Goal: Information Seeking & Learning: Learn about a topic

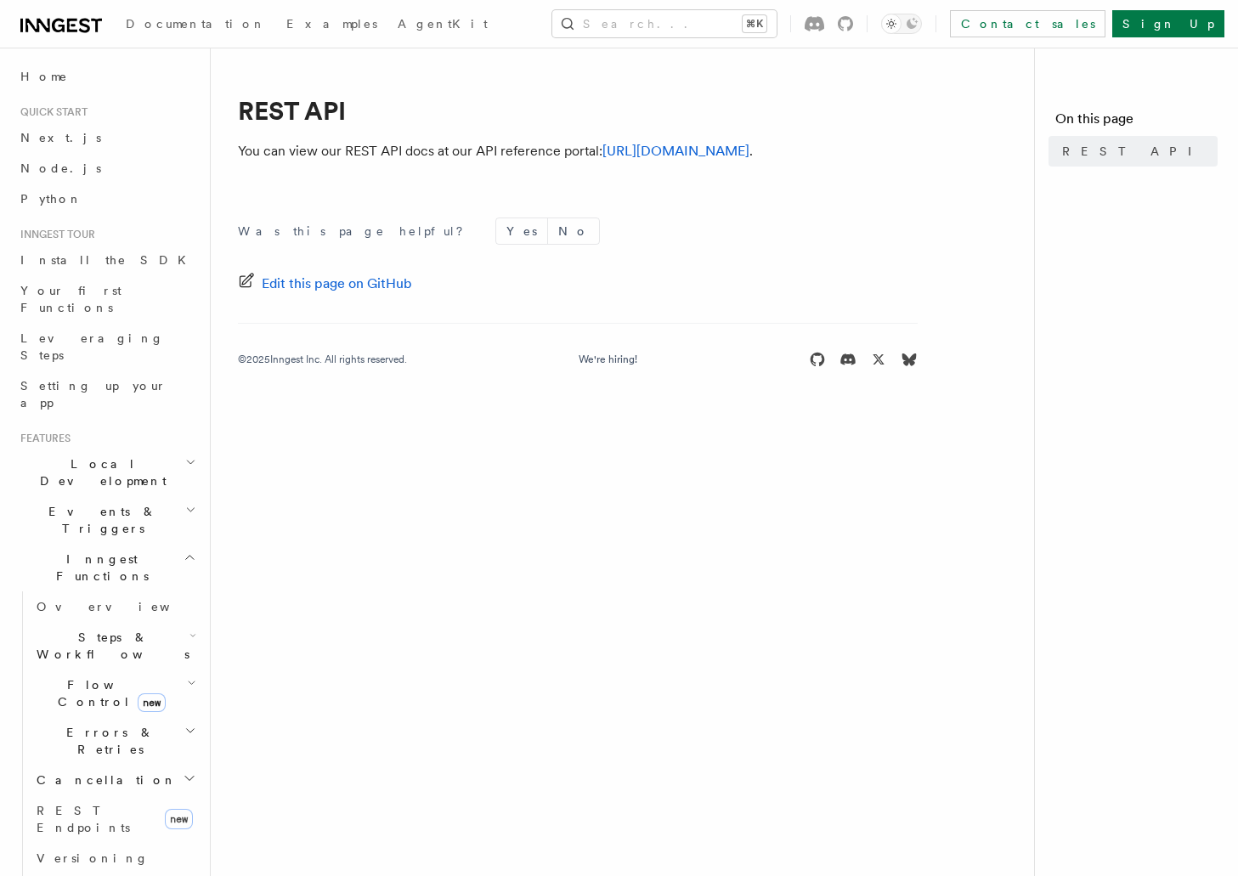
click at [63, 30] on icon at bounding box center [58, 26] width 13 height 14
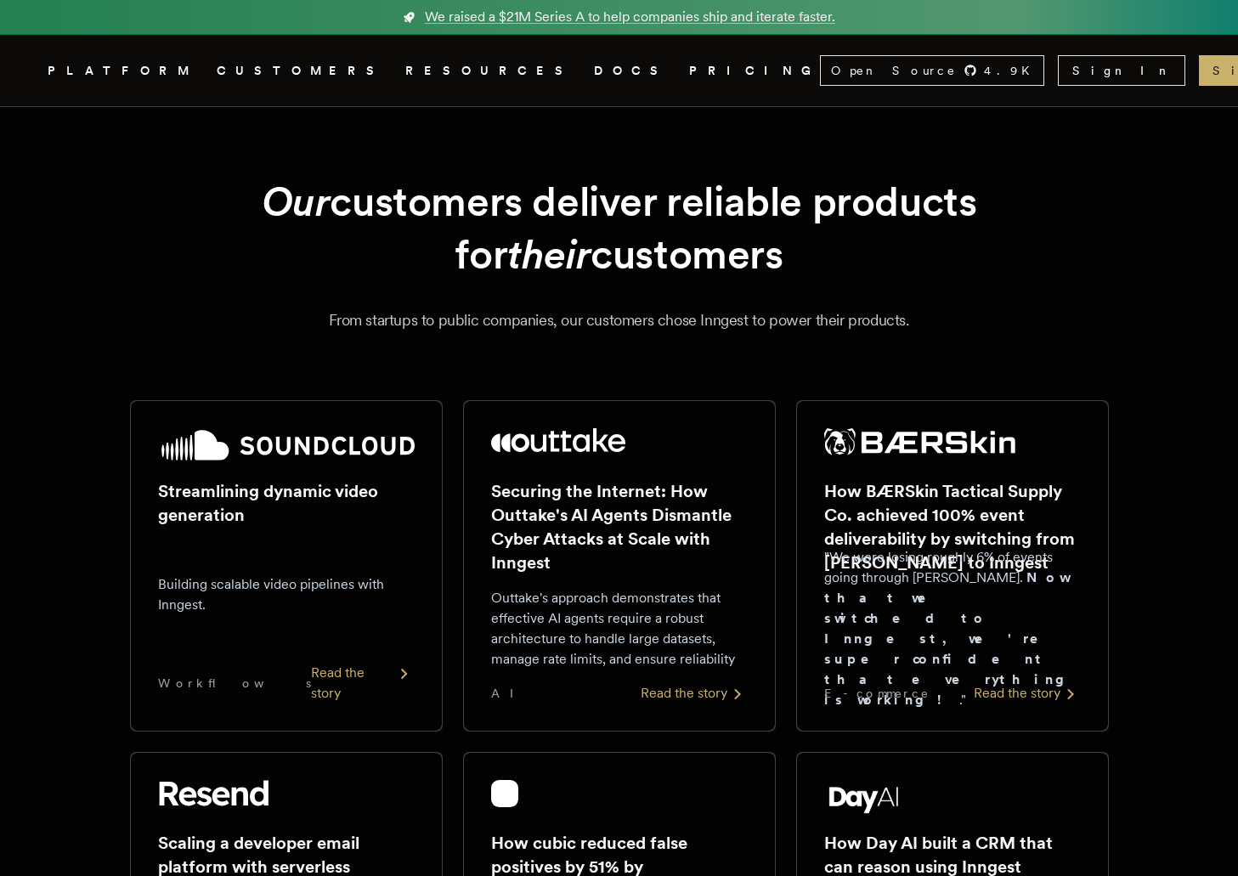
click at [594, 72] on link "DOCS" at bounding box center [631, 70] width 75 height 21
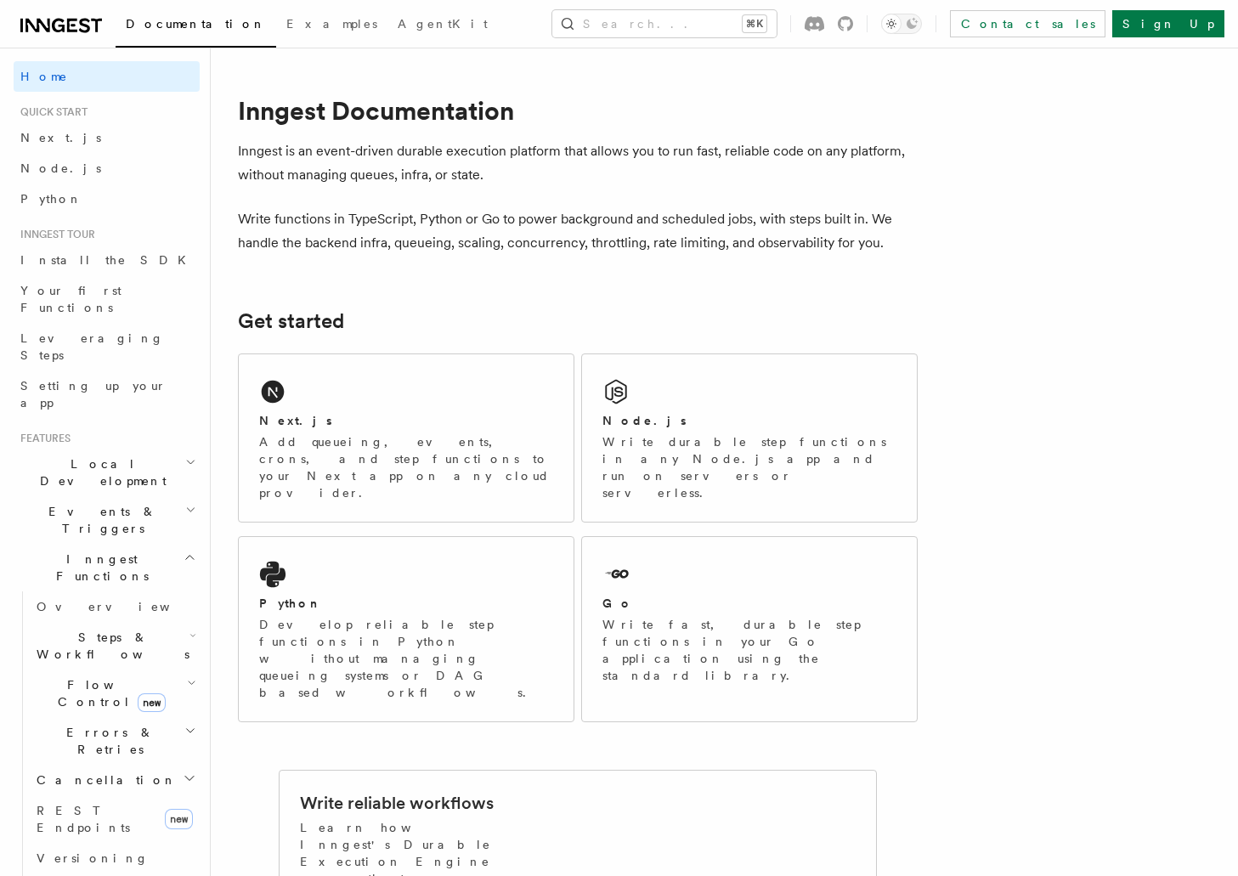
click at [719, 8] on div "Documentation Examples AgentKit Search... ⌘K Contact sales Sign Up" at bounding box center [619, 24] width 1238 height 48
click at [683, 24] on button "Search... ⌘K" at bounding box center [665, 23] width 224 height 27
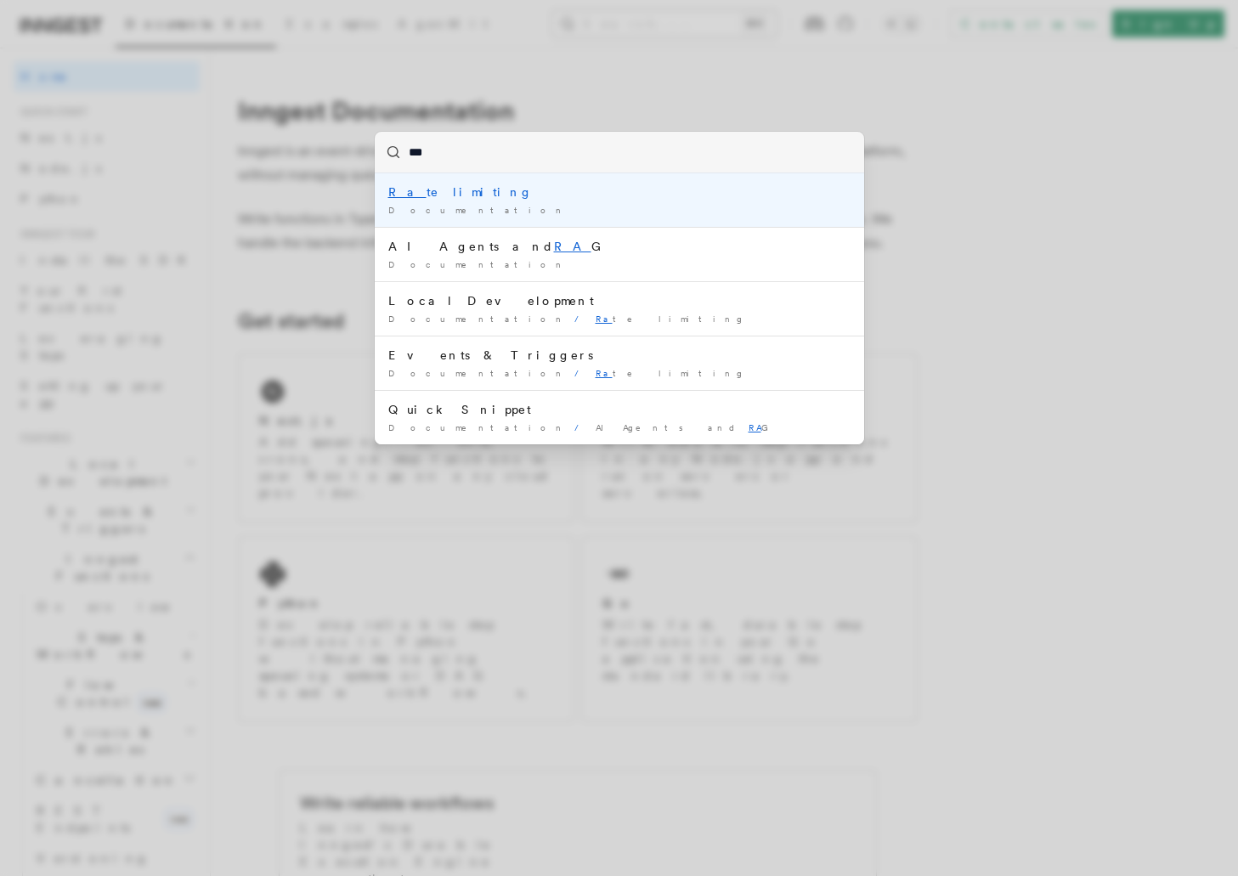
type input "****"
click at [558, 201] on li "Rate limiting Documentation /" at bounding box center [620, 200] width 490 height 54
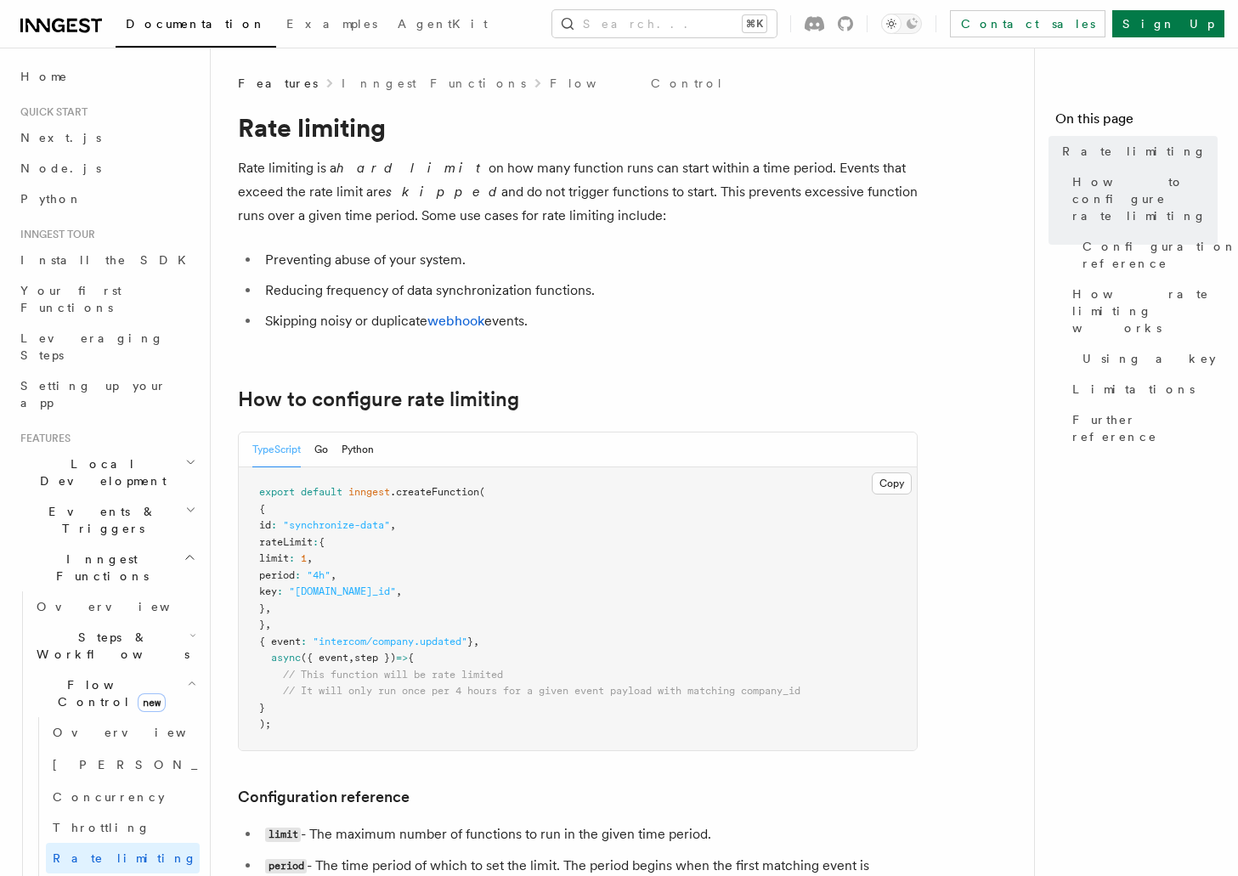
click at [390, 200] on p "Rate limiting is a hard limit on how many function runs can start within a time…" at bounding box center [578, 191] width 680 height 71
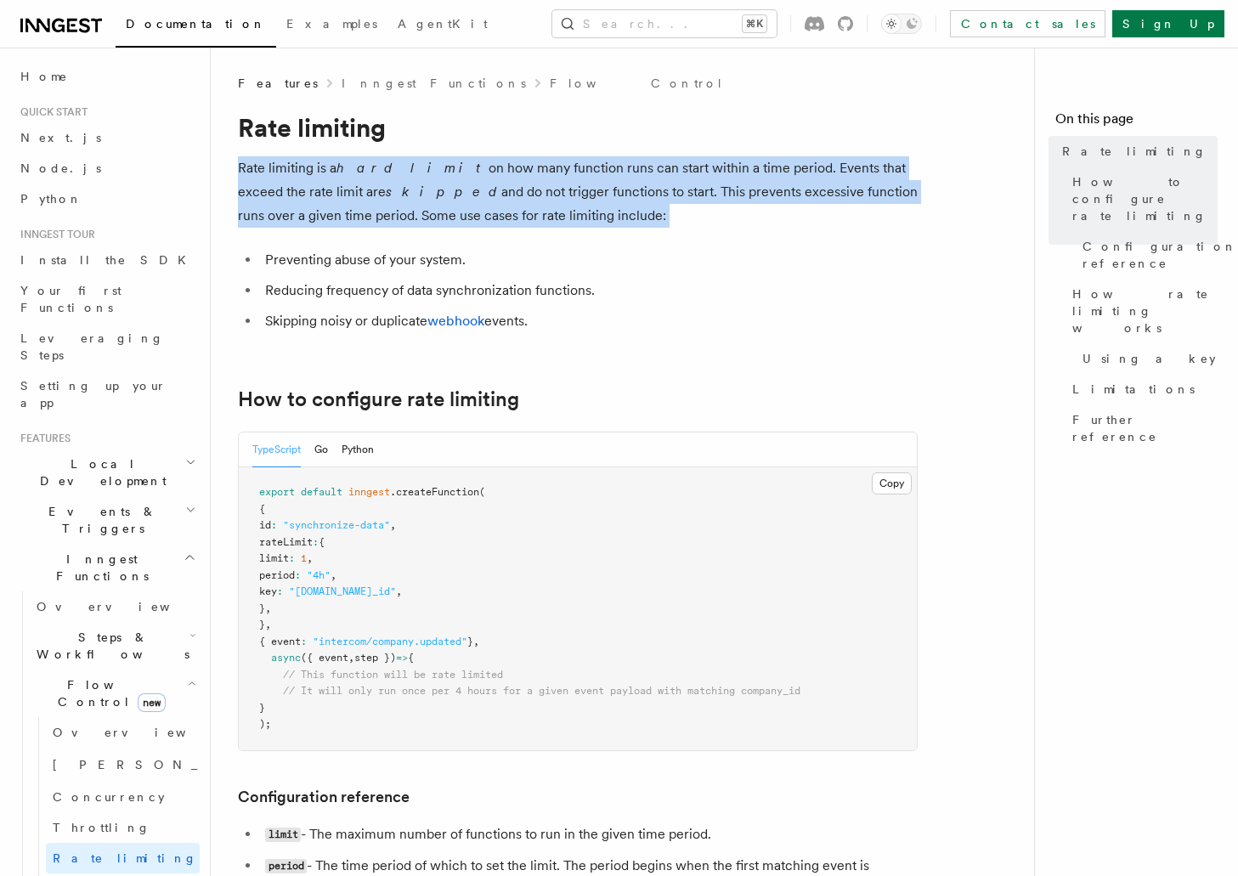
click at [390, 200] on p "Rate limiting is a hard limit on how many function runs can start within a time…" at bounding box center [578, 191] width 680 height 71
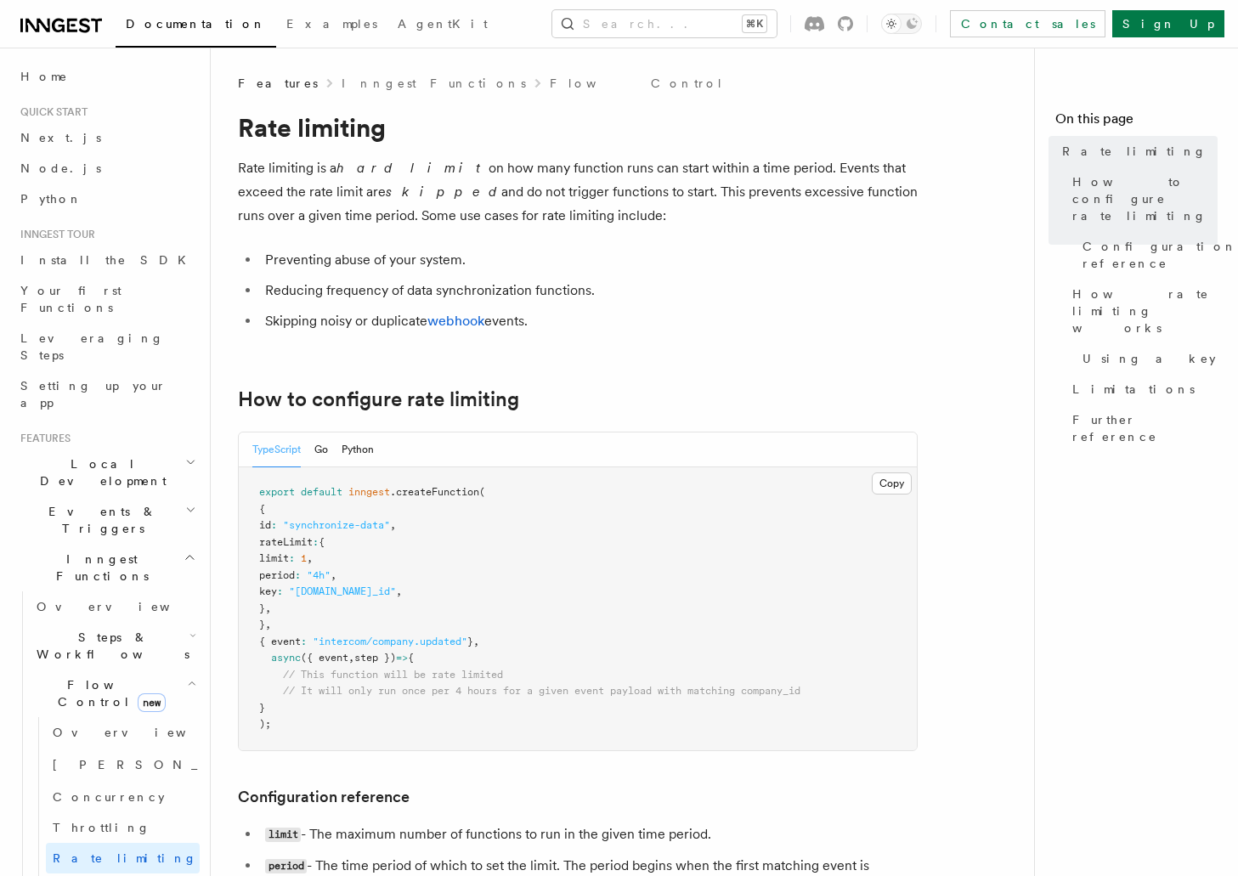
click at [390, 200] on p "Rate limiting is a hard limit on how many function runs can start within a time…" at bounding box center [578, 191] width 680 height 71
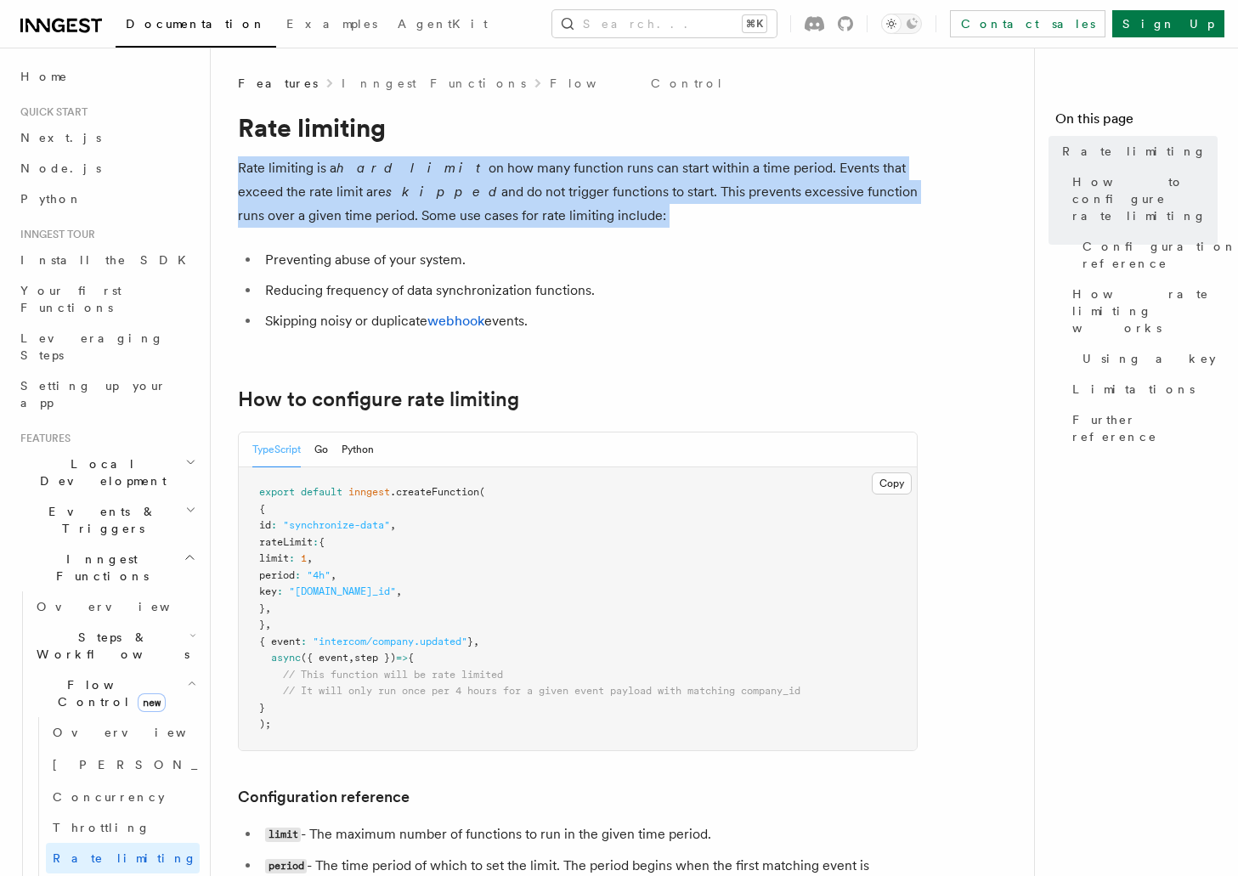
click at [390, 200] on p "Rate limiting is a hard limit on how many function runs can start within a time…" at bounding box center [578, 191] width 680 height 71
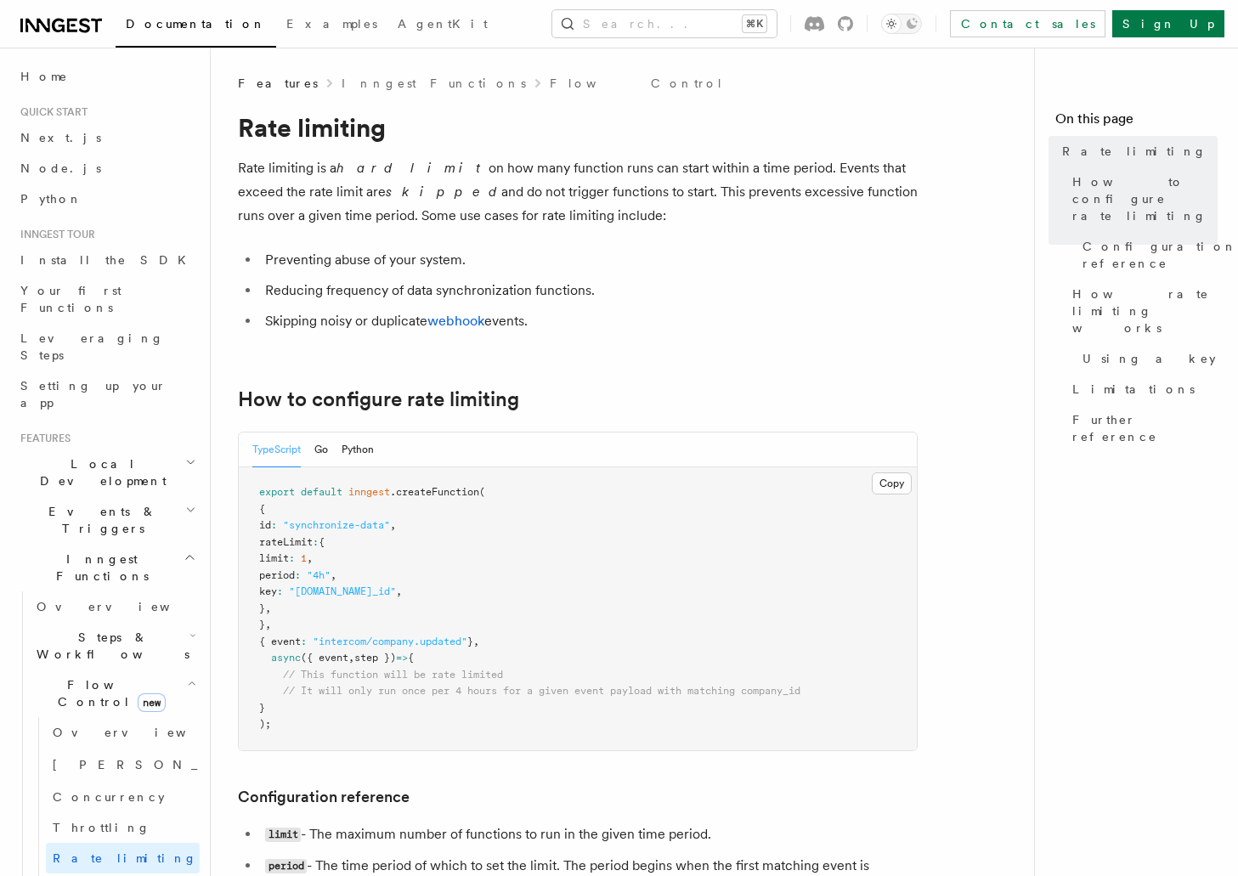
click at [390, 200] on p "Rate limiting is a hard limit on how many function runs can start within a time…" at bounding box center [578, 191] width 680 height 71
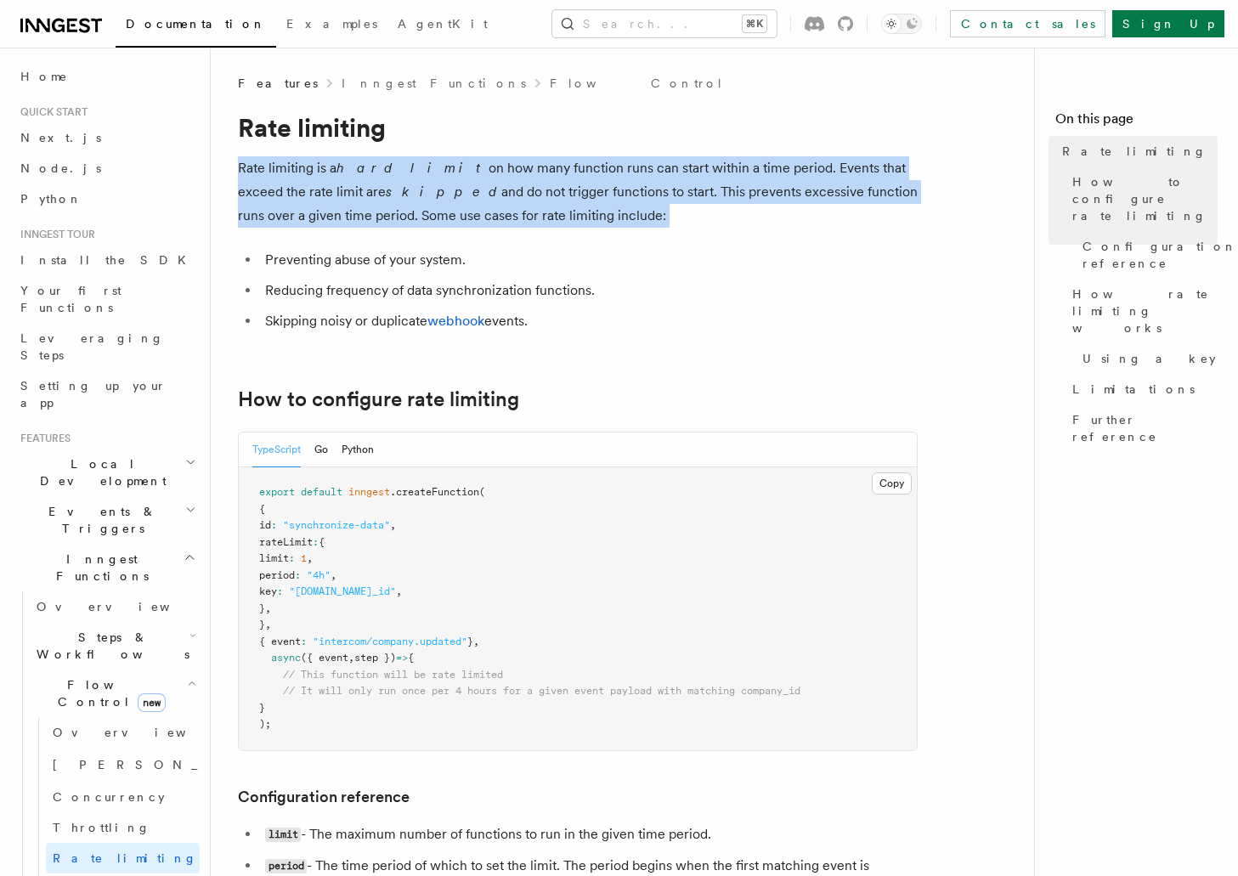
click at [390, 200] on p "Rate limiting is a hard limit on how many function runs can start within a time…" at bounding box center [578, 191] width 680 height 71
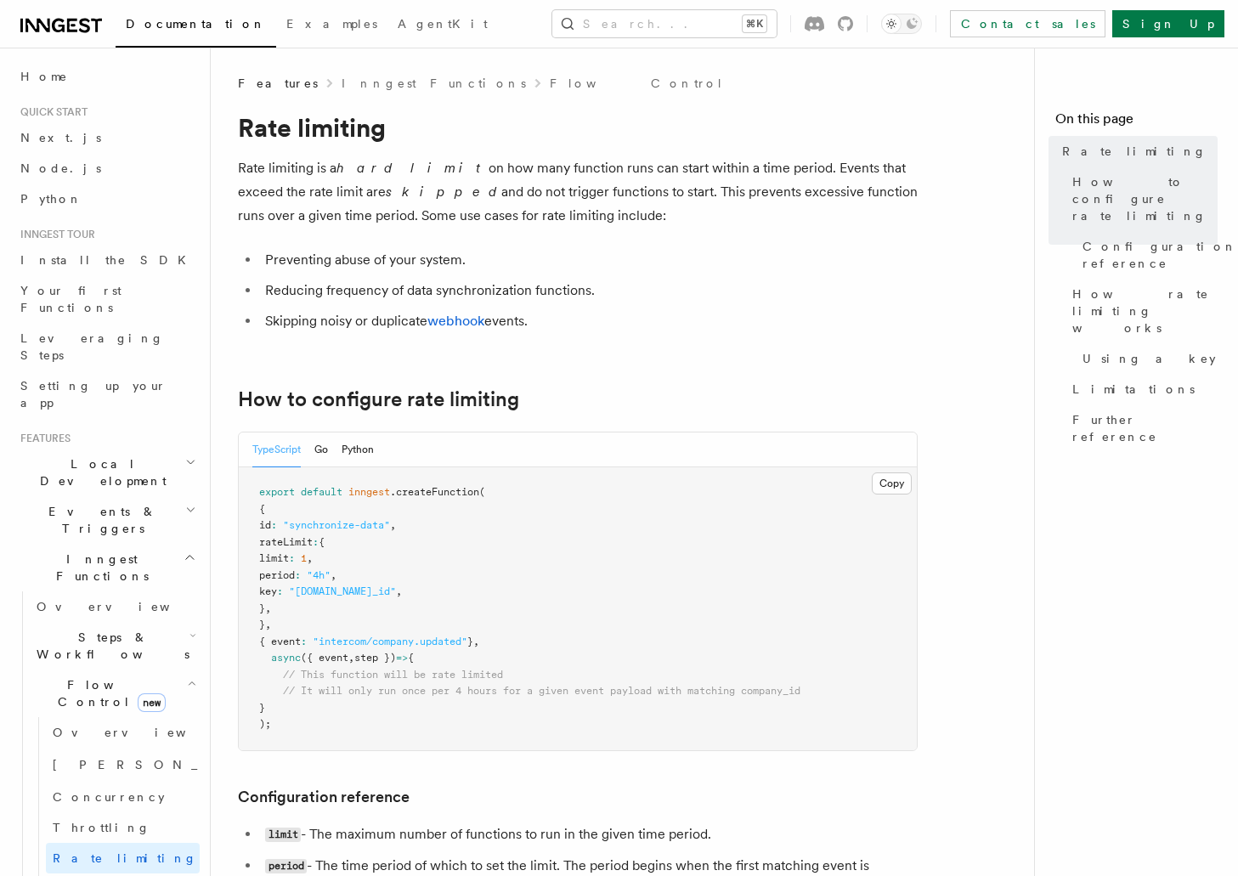
click at [390, 200] on p "Rate limiting is a hard limit on how many function runs can start within a time…" at bounding box center [578, 191] width 680 height 71
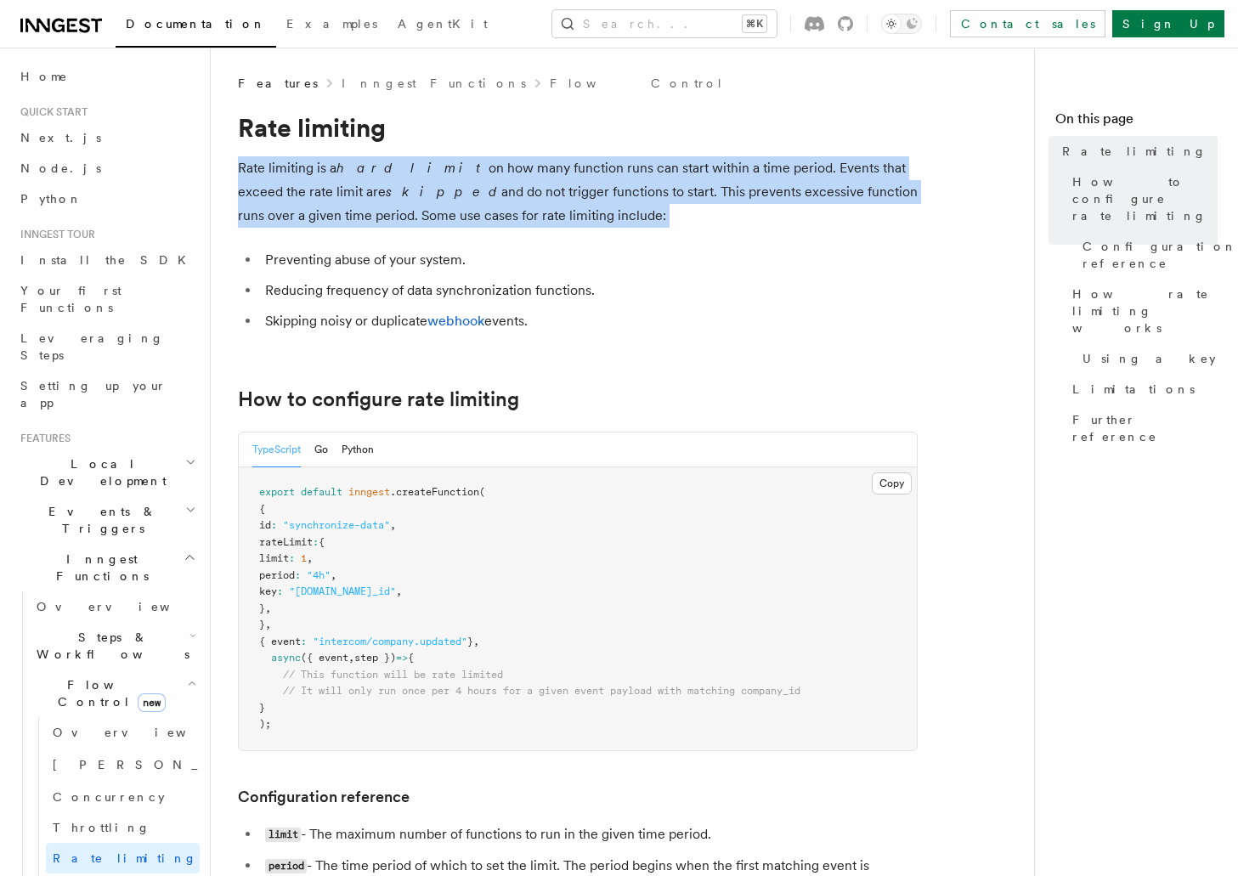
click at [390, 200] on p "Rate limiting is a hard limit on how many function runs can start within a time…" at bounding box center [578, 191] width 680 height 71
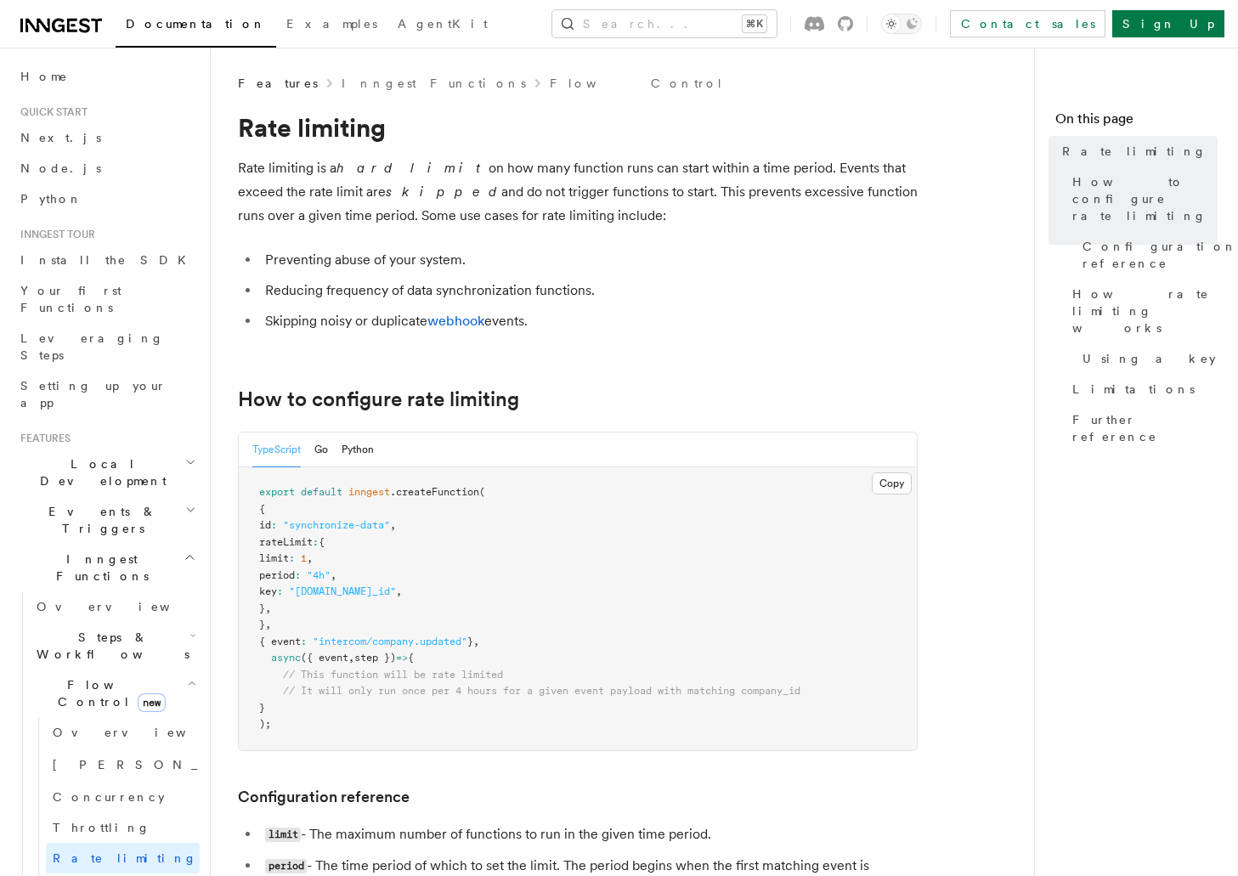
click at [390, 200] on p "Rate limiting is a hard limit on how many function runs can start within a time…" at bounding box center [578, 191] width 680 height 71
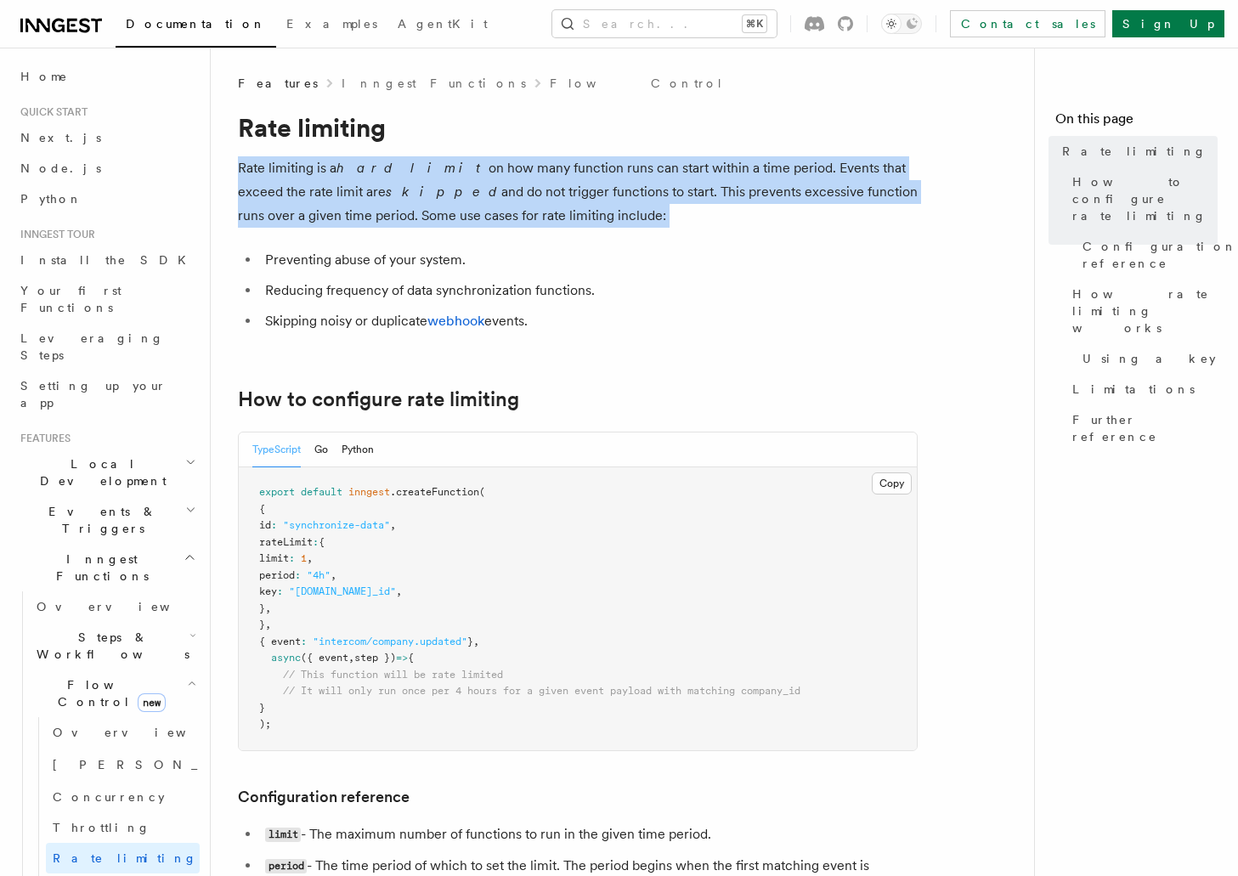
click at [390, 200] on p "Rate limiting is a hard limit on how many function runs can start within a time…" at bounding box center [578, 191] width 680 height 71
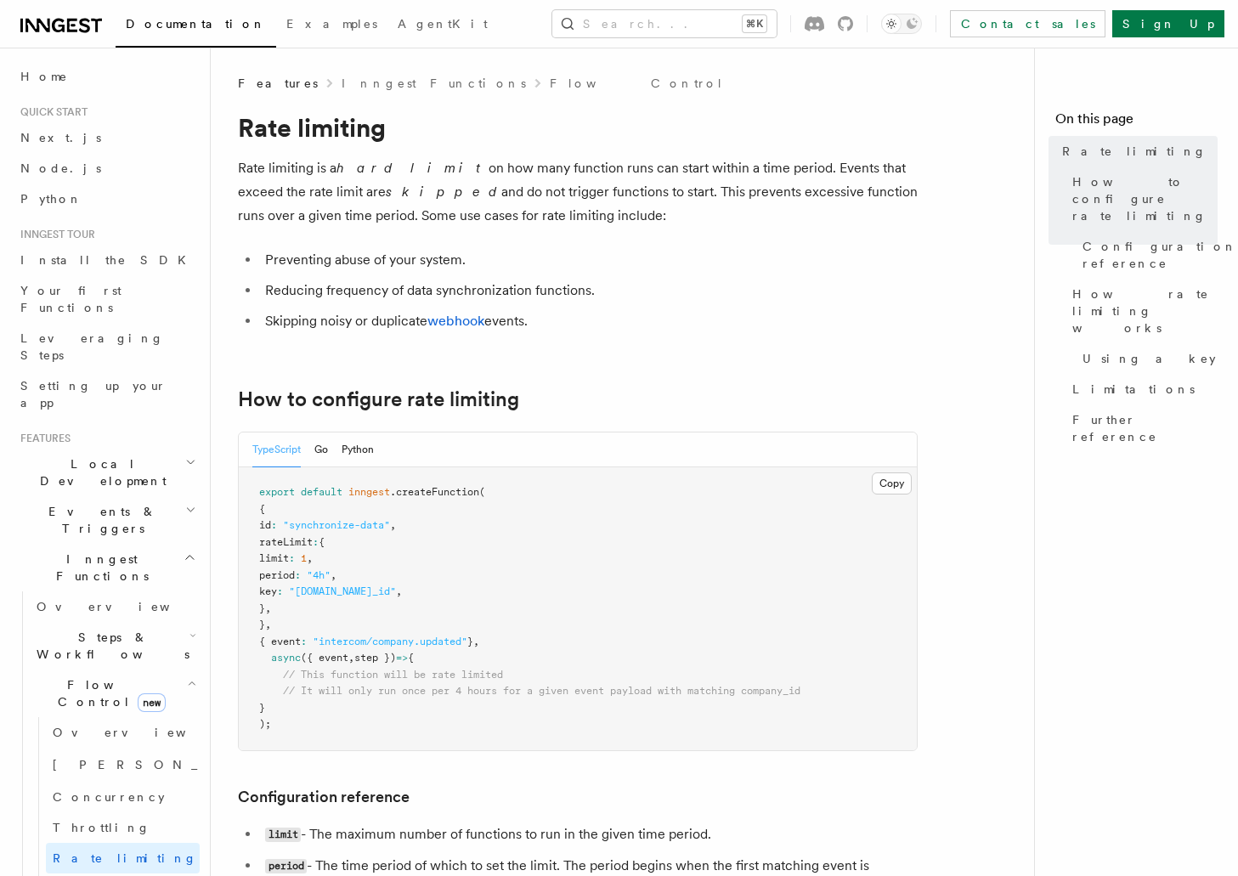
click at [390, 200] on p "Rate limiting is a hard limit on how many function runs can start within a time…" at bounding box center [578, 191] width 680 height 71
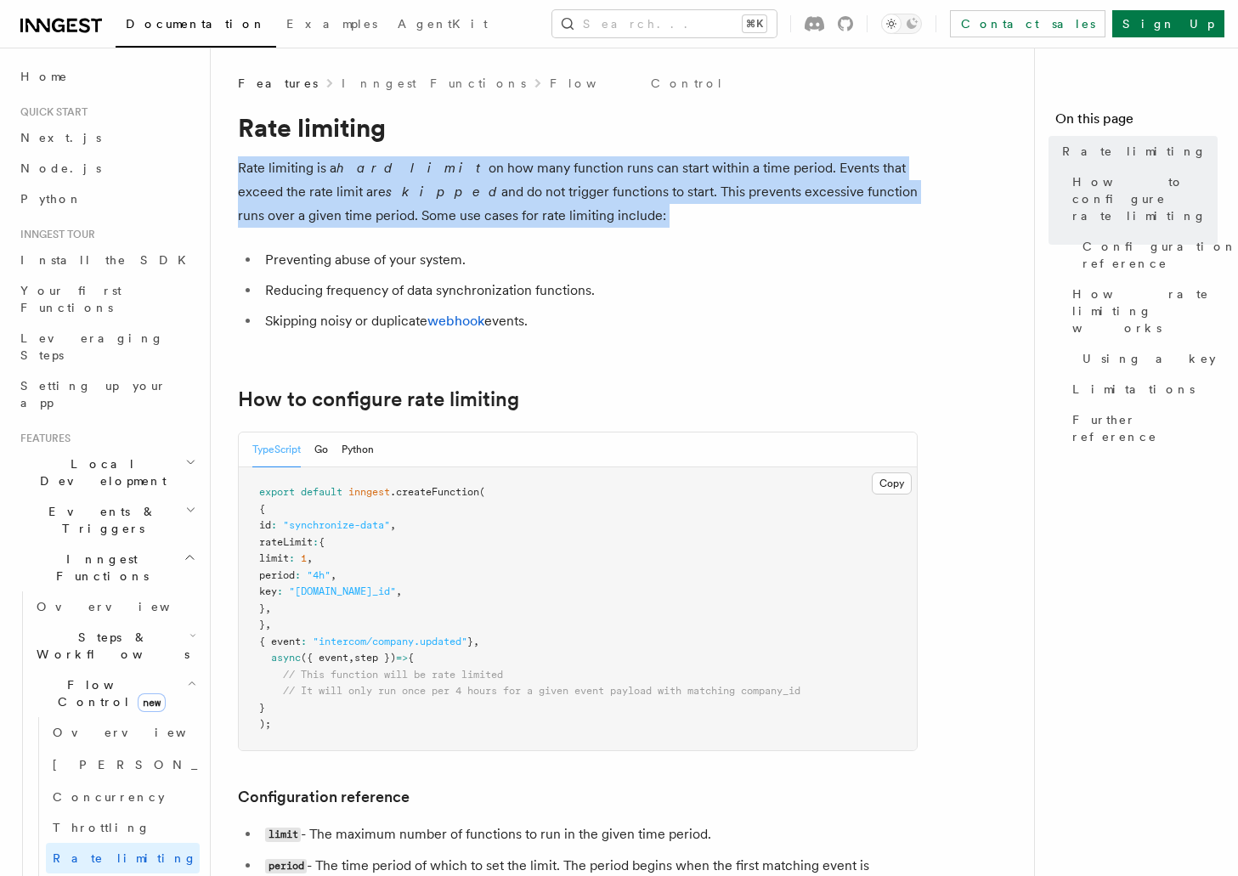
click at [390, 200] on p "Rate limiting is a hard limit on how many function runs can start within a time…" at bounding box center [578, 191] width 680 height 71
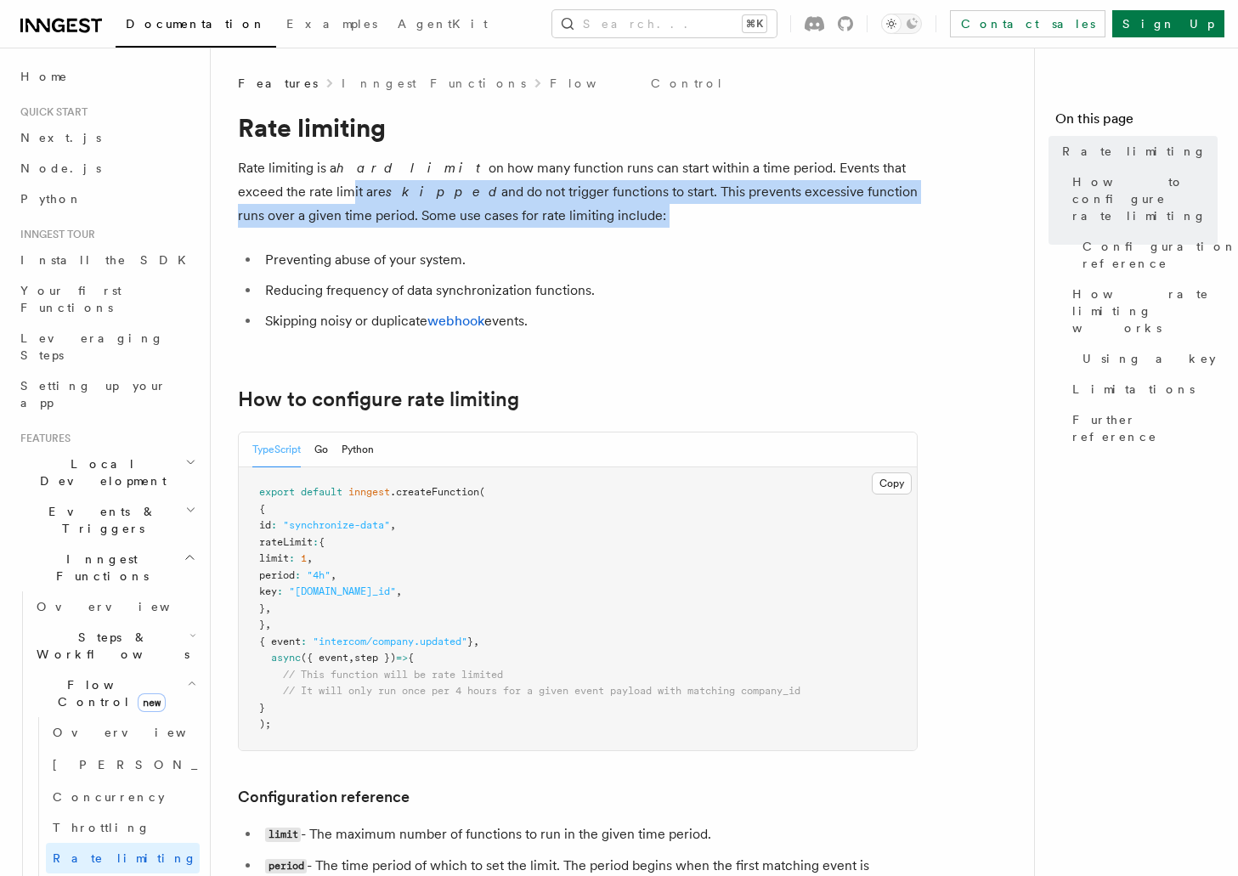
drag, startPoint x: 245, startPoint y: 183, endPoint x: 340, endPoint y: 234, distance: 108.0
click at [489, 197] on p "Rate limiting is a hard limit on how many function runs can start within a time…" at bounding box center [578, 191] width 680 height 71
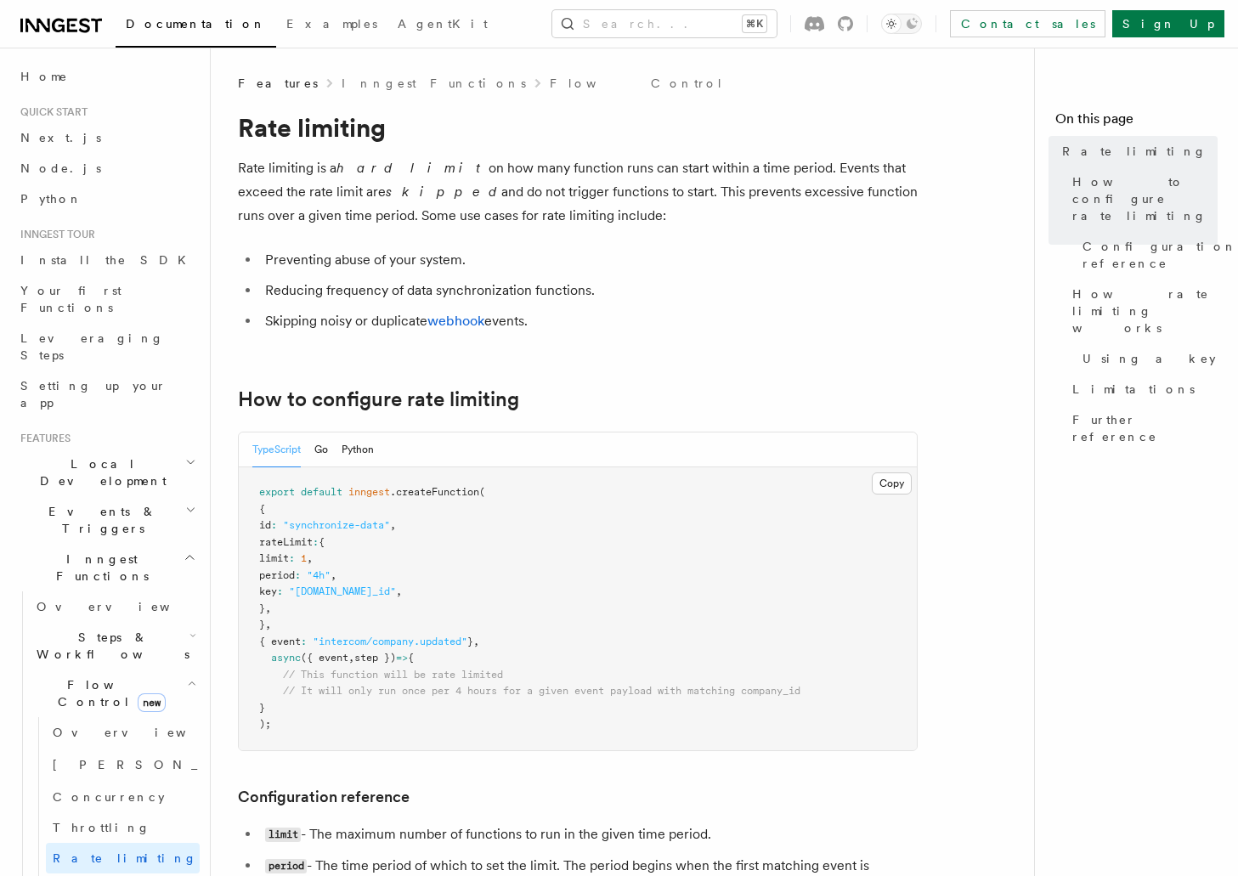
click at [489, 197] on p "Rate limiting is a hard limit on how many function runs can start within a time…" at bounding box center [578, 191] width 680 height 71
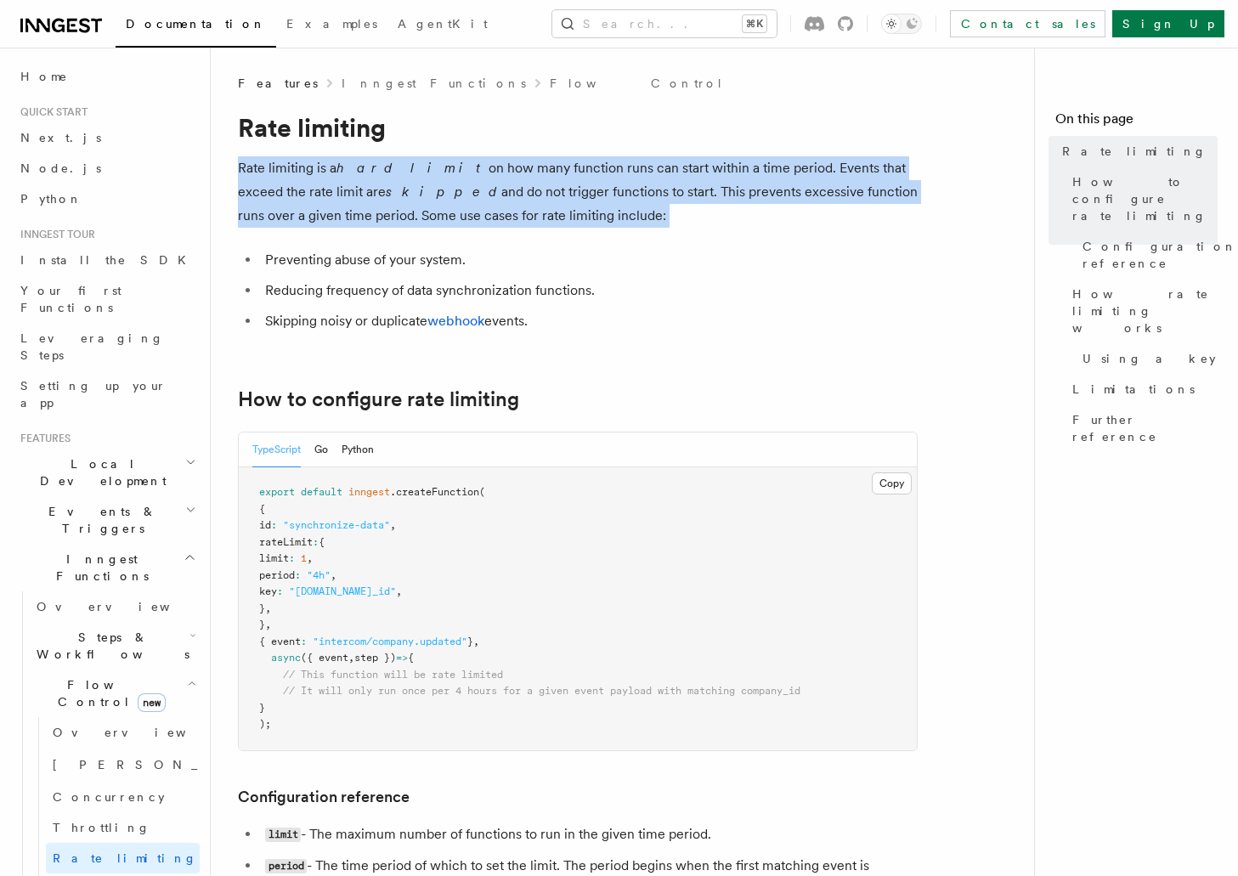
click at [540, 220] on p "Rate limiting is a hard limit on how many function runs can start within a time…" at bounding box center [578, 191] width 680 height 71
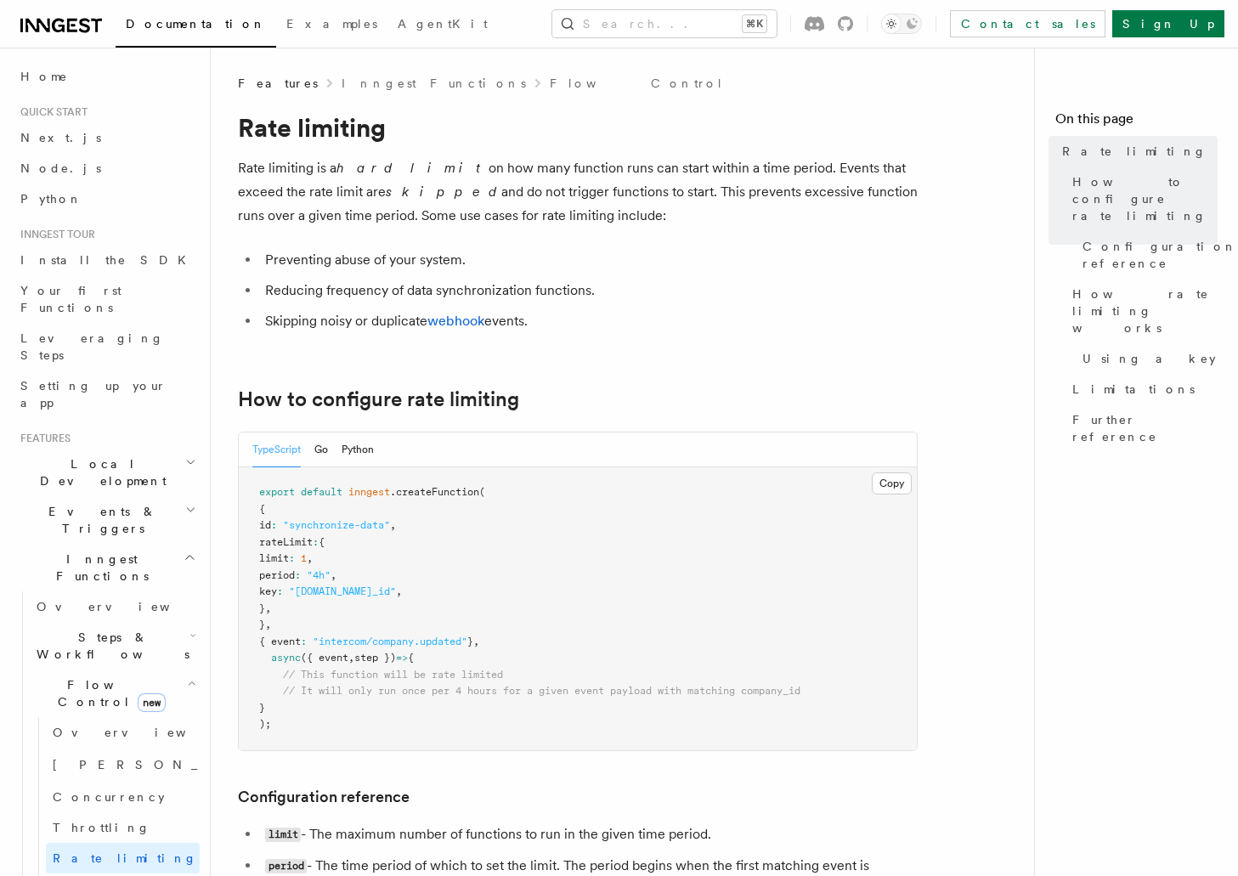
click at [540, 220] on p "Rate limiting is a hard limit on how many function runs can start within a time…" at bounding box center [578, 191] width 680 height 71
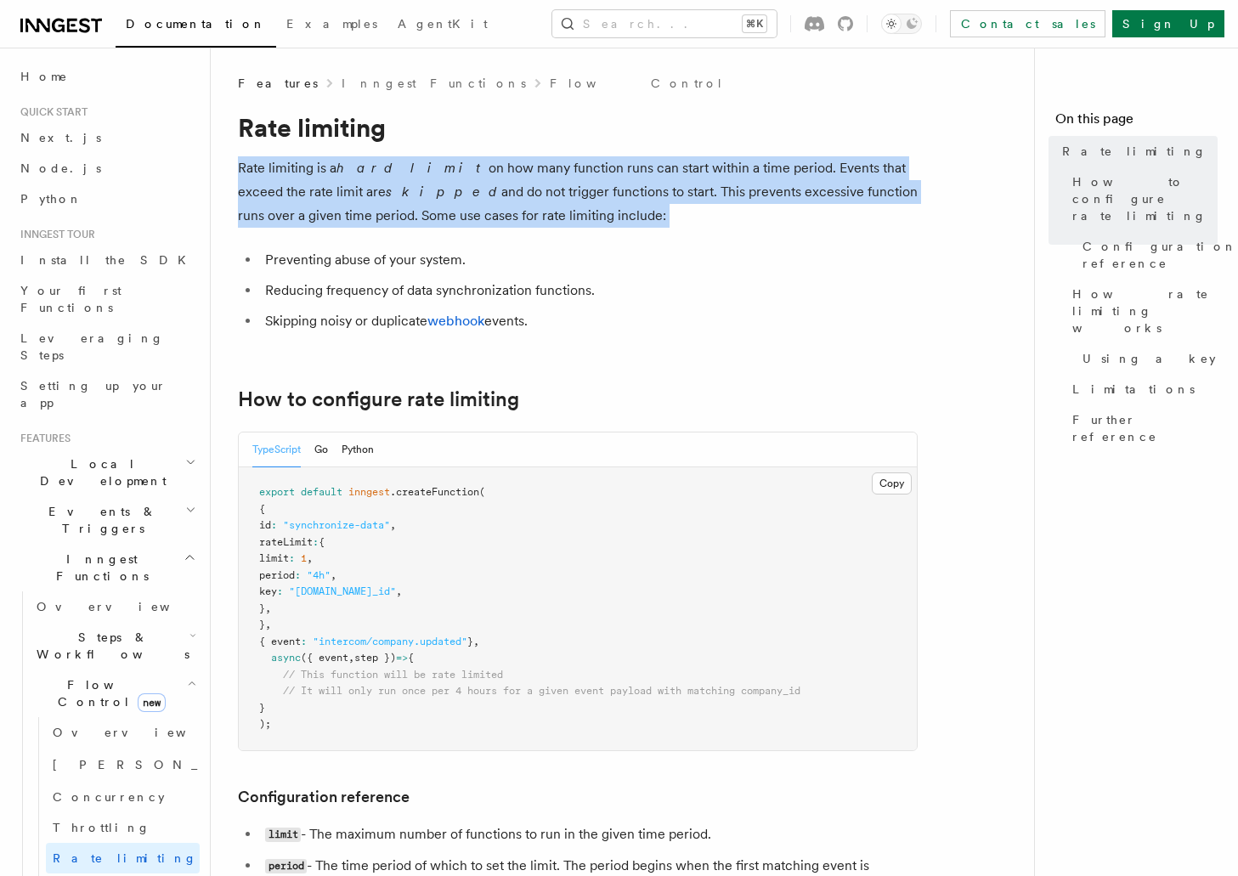
click at [540, 220] on p "Rate limiting is a hard limit on how many function runs can start within a time…" at bounding box center [578, 191] width 680 height 71
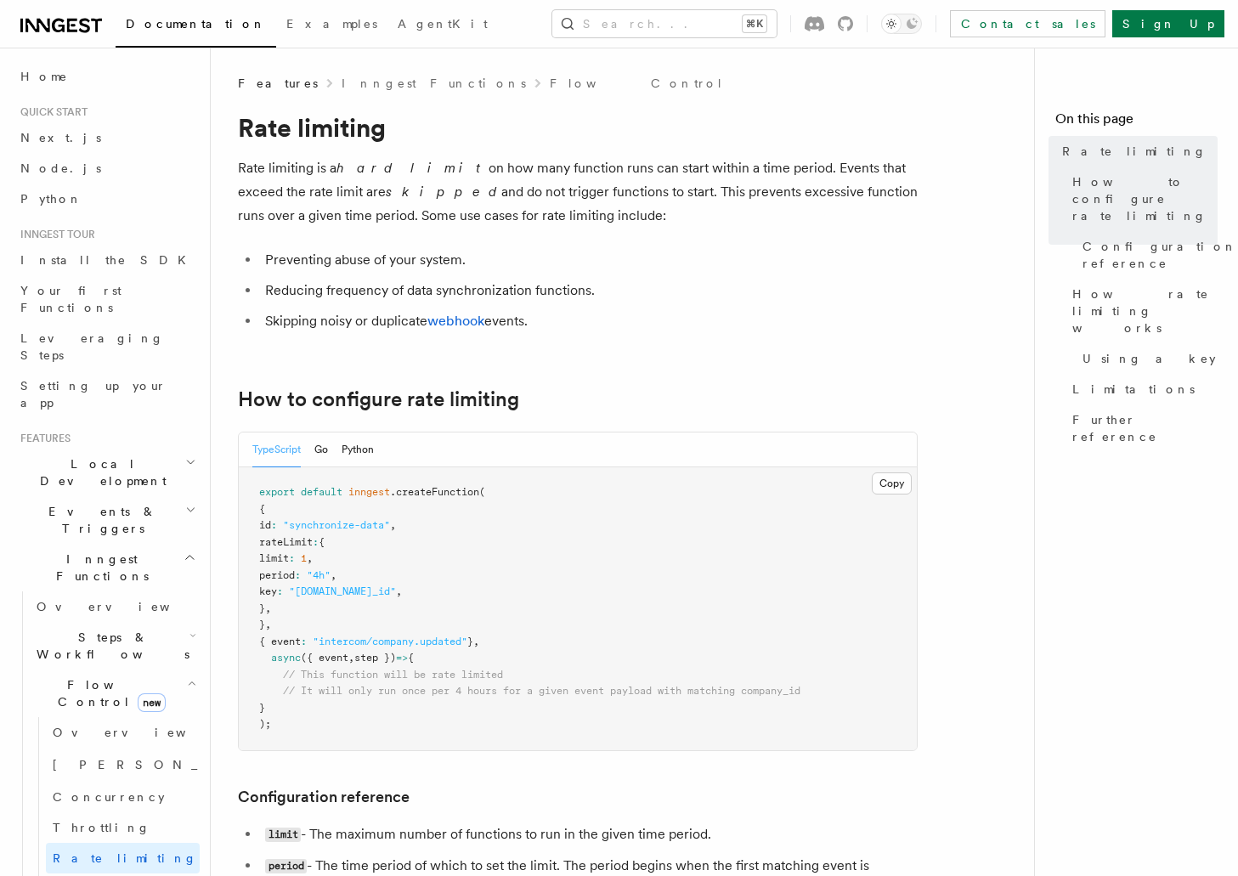
click at [540, 220] on p "Rate limiting is a hard limit on how many function runs can start within a time…" at bounding box center [578, 191] width 680 height 71
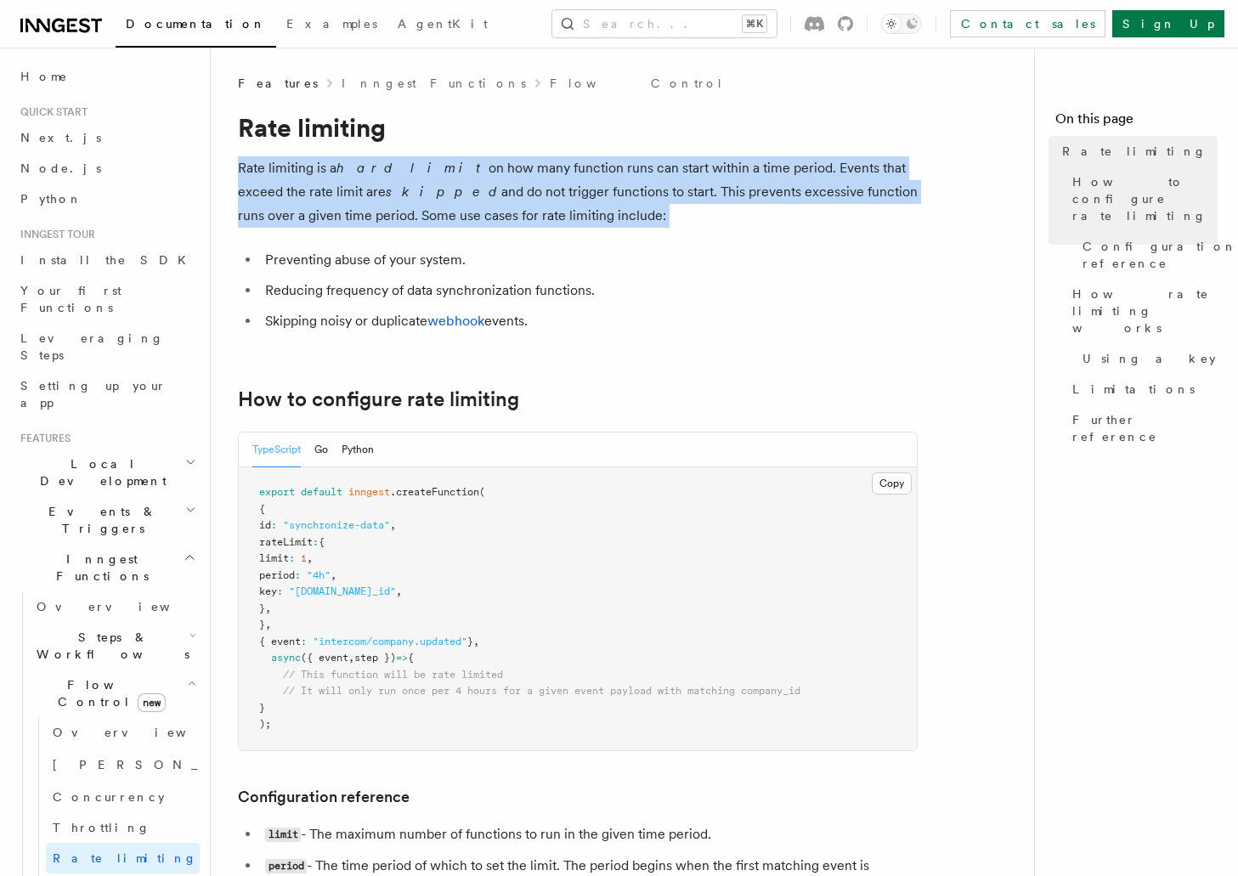
click at [540, 220] on p "Rate limiting is a hard limit on how many function runs can start within a time…" at bounding box center [578, 191] width 680 height 71
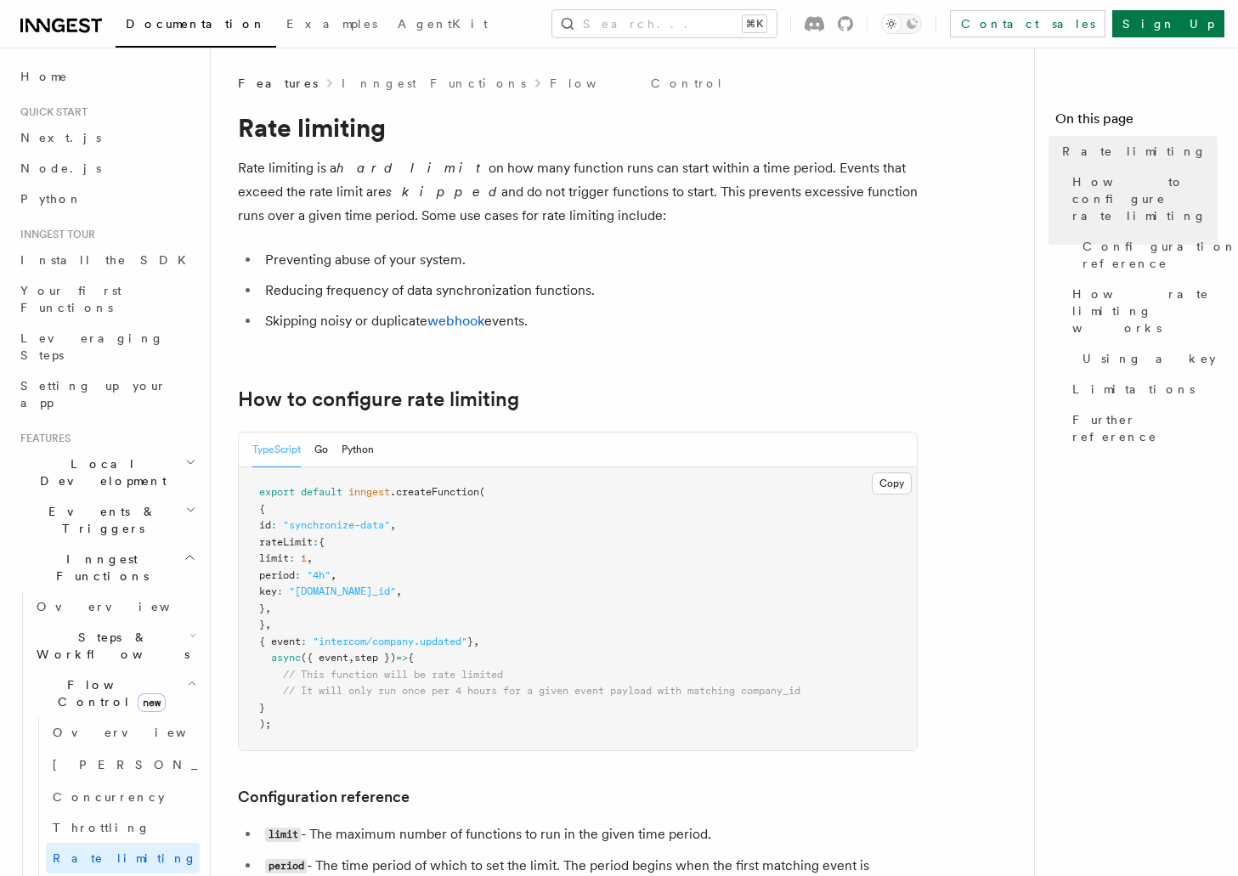
click at [540, 220] on p "Rate limiting is a hard limit on how many function runs can start within a time…" at bounding box center [578, 191] width 680 height 71
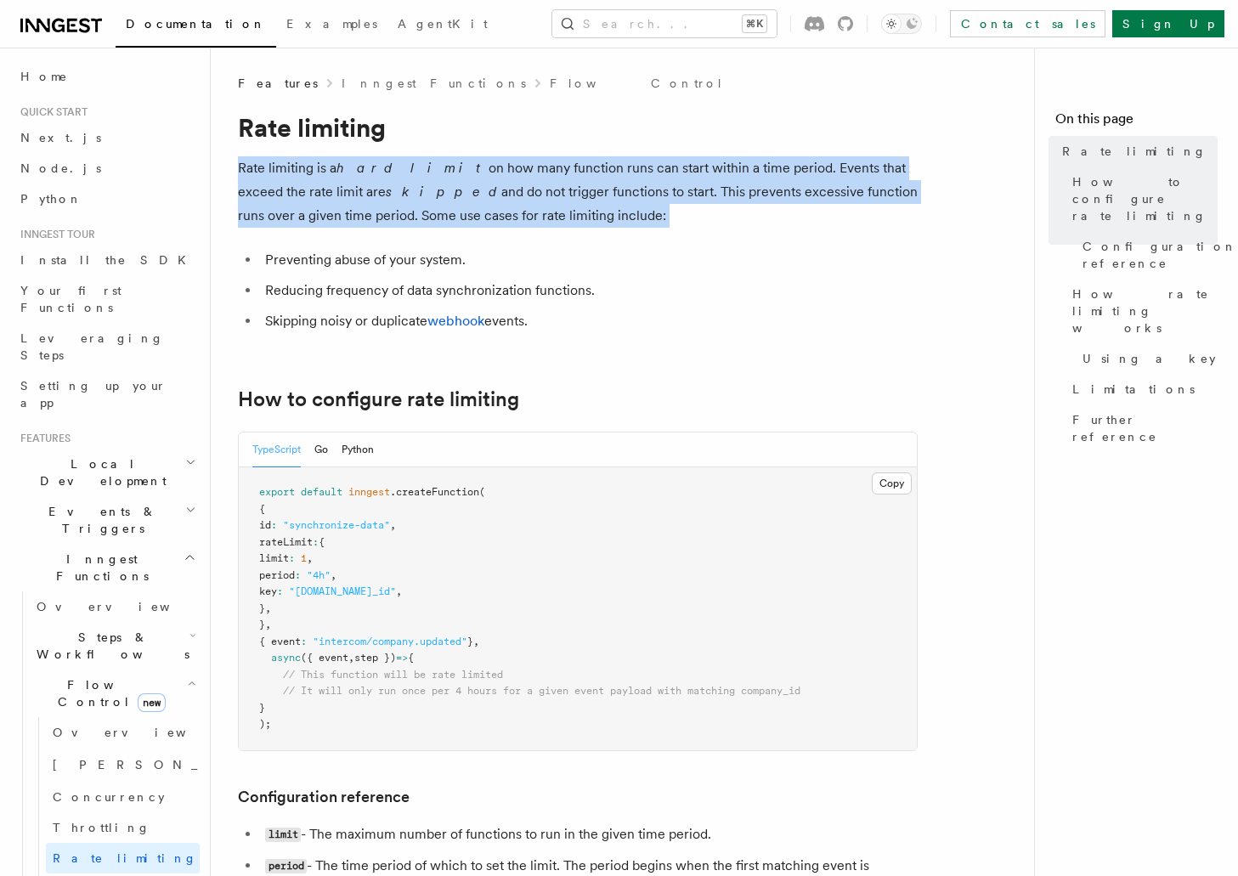
click at [540, 220] on p "Rate limiting is a hard limit on how many function runs can start within a time…" at bounding box center [578, 191] width 680 height 71
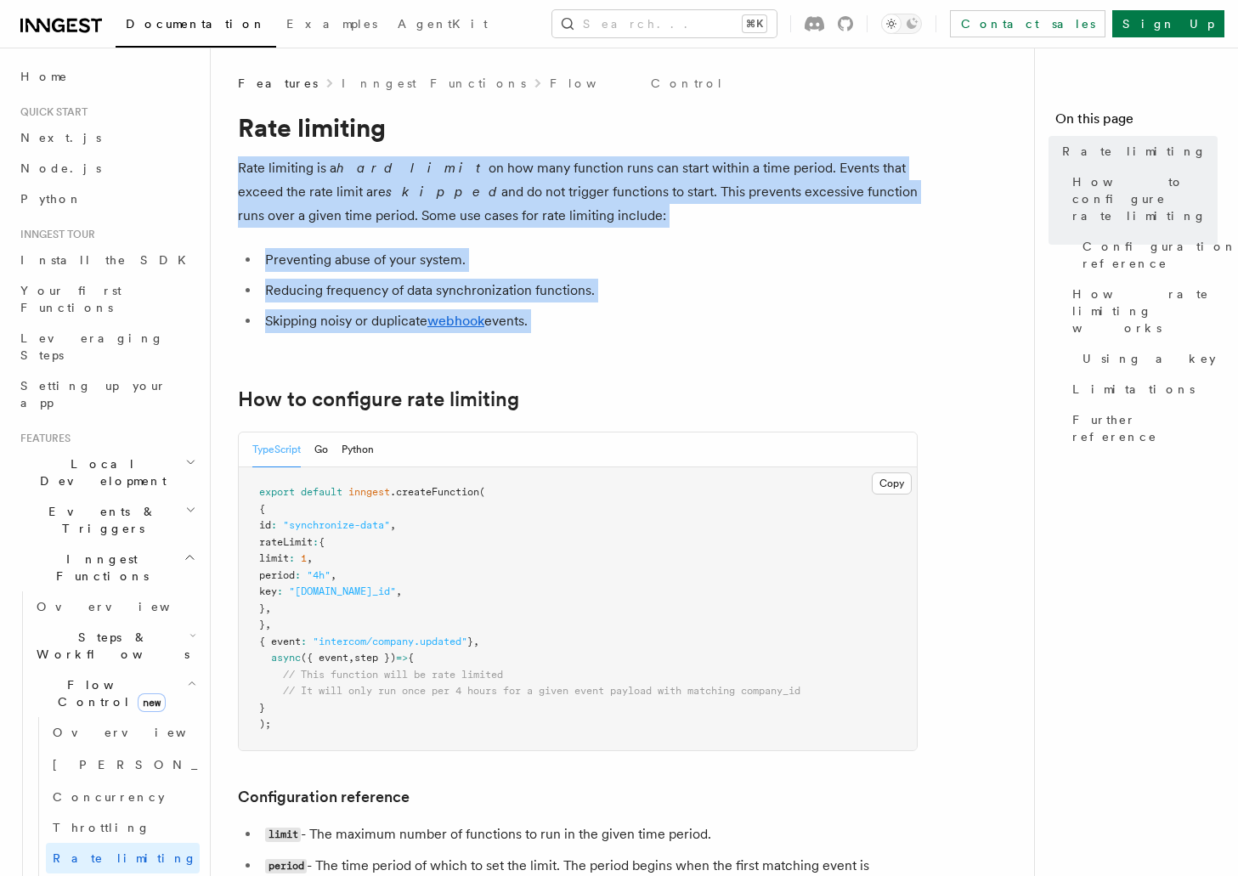
drag, startPoint x: 561, startPoint y: 143, endPoint x: 547, endPoint y: 341, distance: 198.6
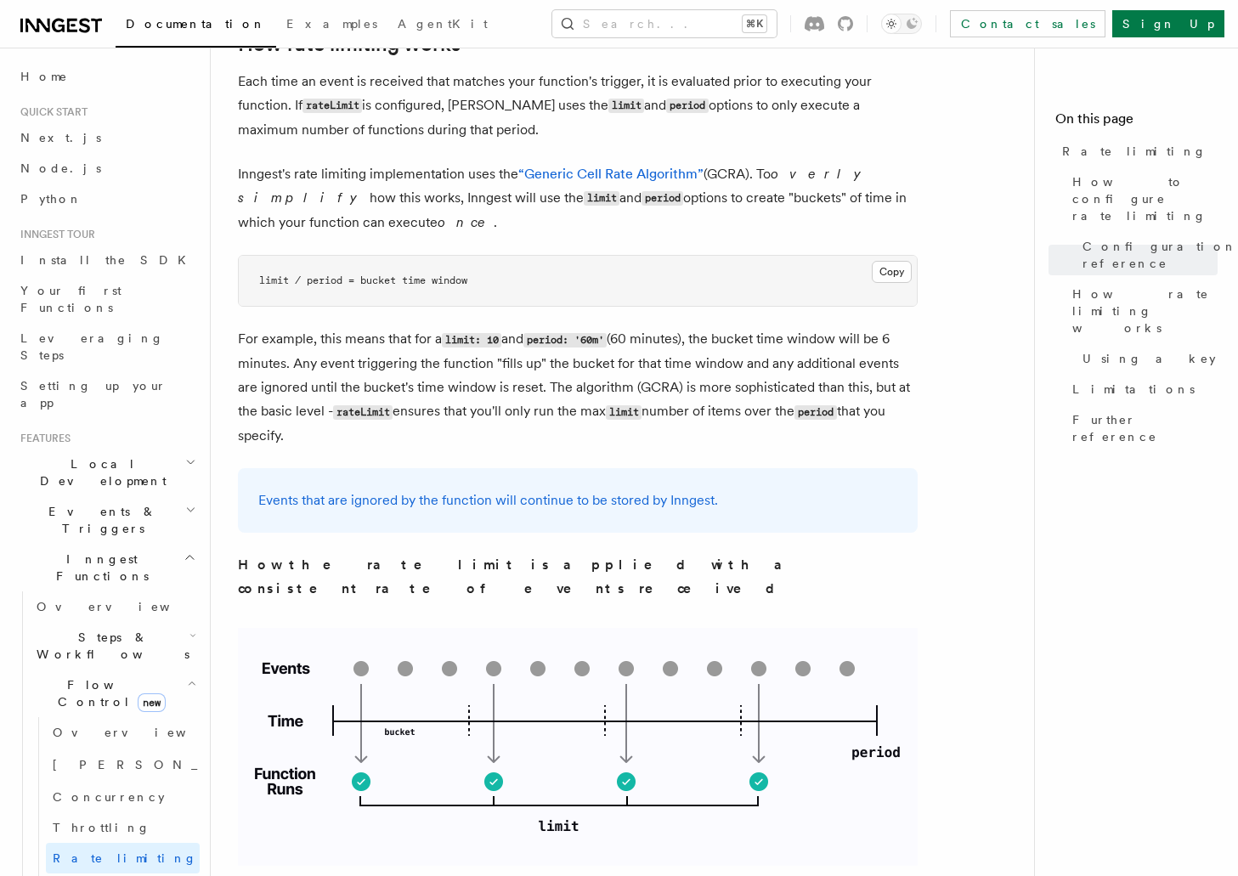
scroll to position [1102, 0]
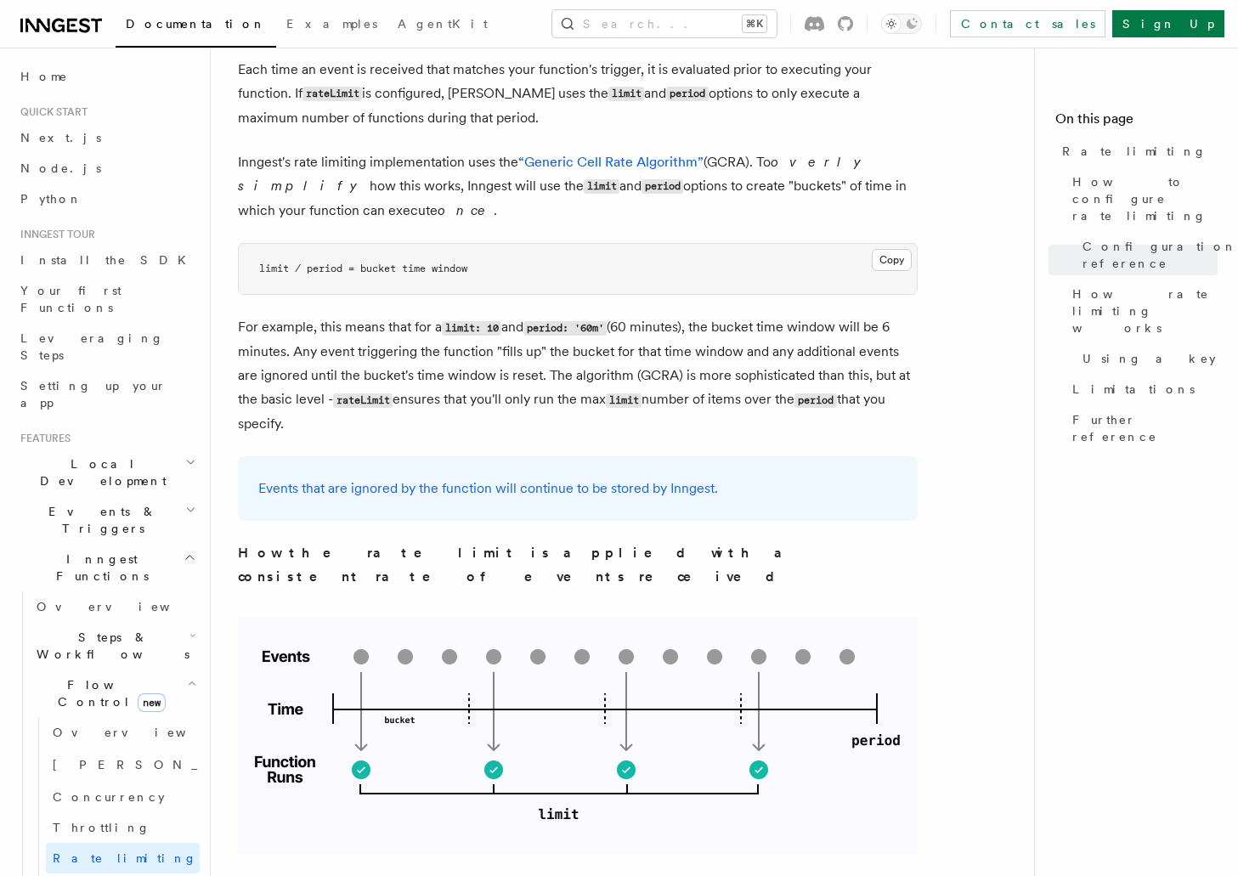
drag, startPoint x: 602, startPoint y: 139, endPoint x: 570, endPoint y: 435, distance: 298.3
click at [570, 435] on article "Features Inngest Functions Flow Control Rate limiting Rate limiting is a hard l…" at bounding box center [629, 689] width 783 height 3433
click at [570, 435] on p "For example, this means that for a limit: 10 and period: '60m' (60 minutes), th…" at bounding box center [578, 375] width 680 height 121
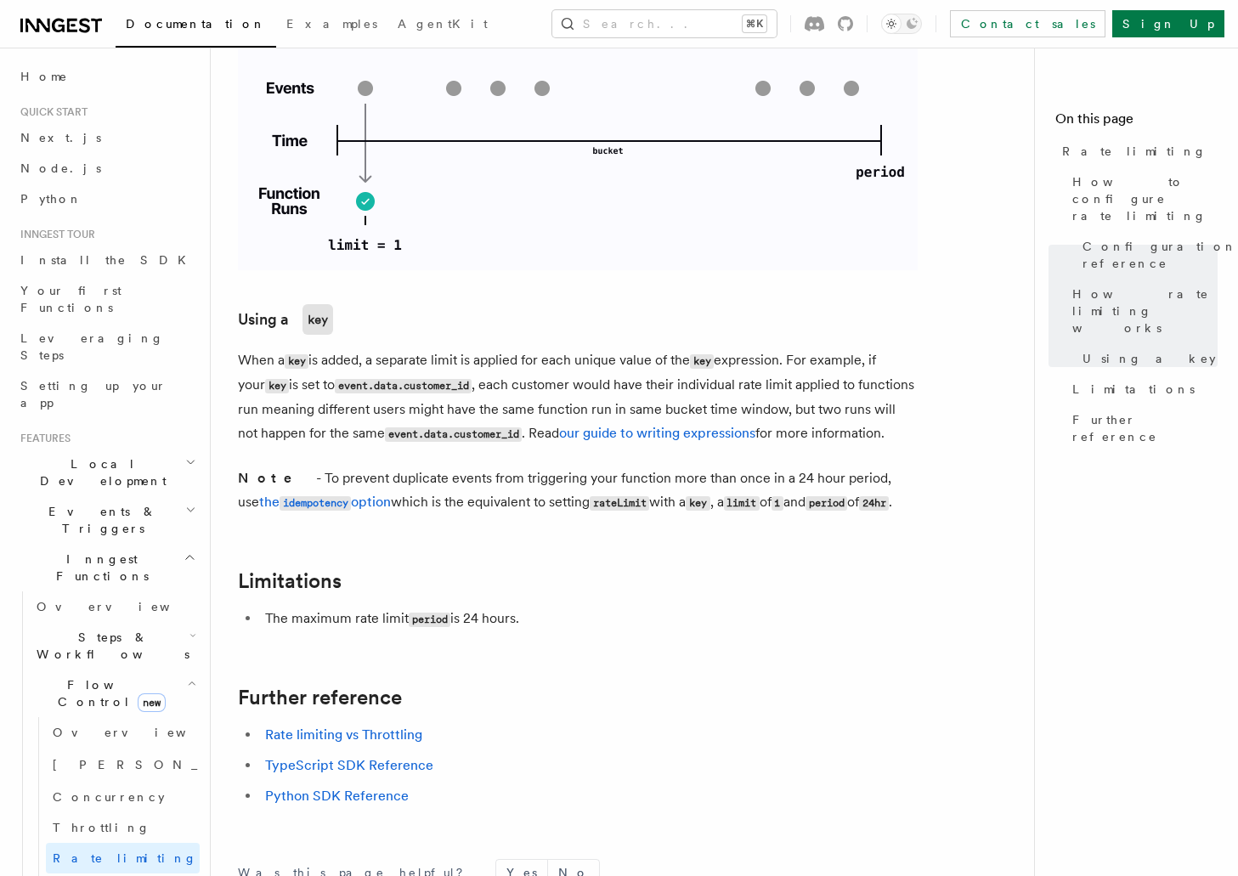
scroll to position [2366, 0]
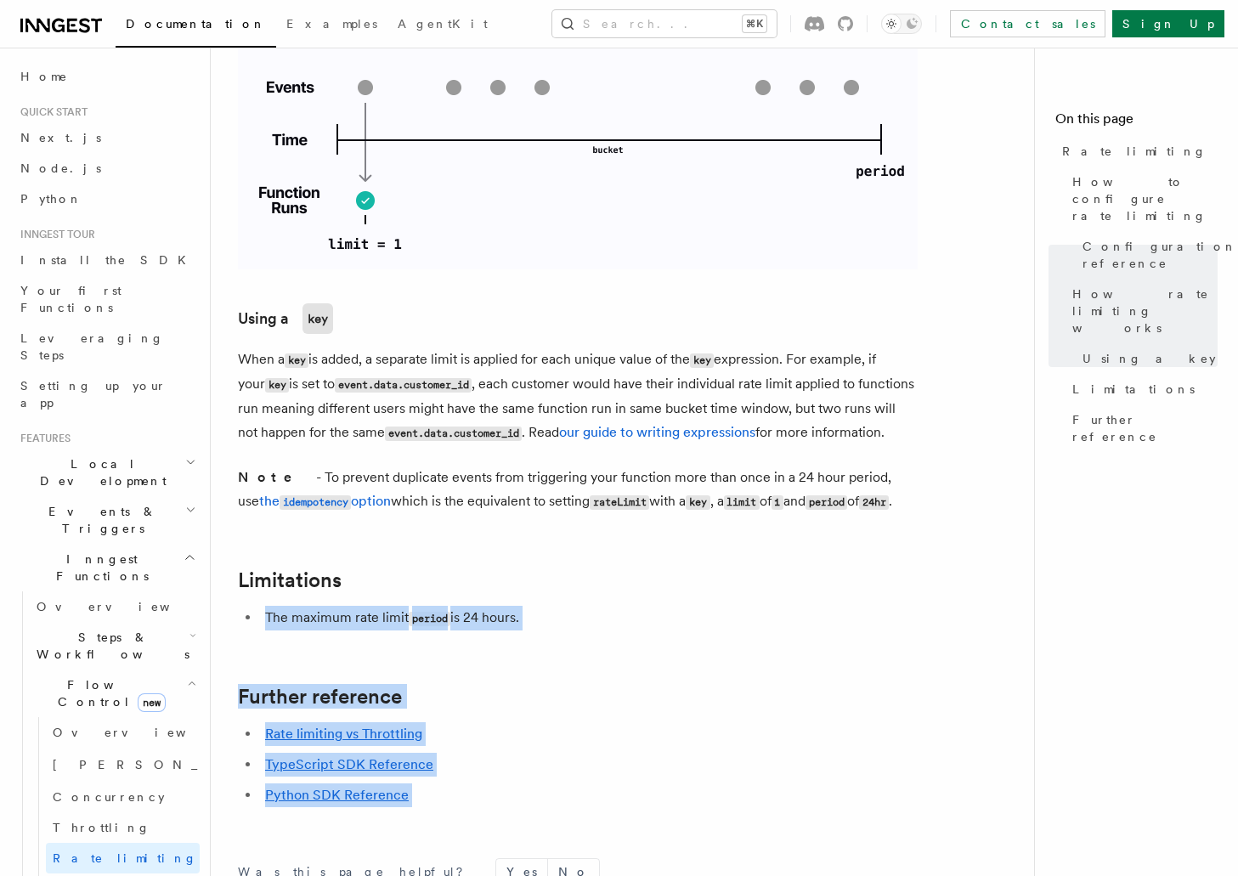
drag, startPoint x: 557, startPoint y: 536, endPoint x: 566, endPoint y: 721, distance: 185.5
click at [566, 784] on li "Python SDK Reference" at bounding box center [589, 796] width 658 height 24
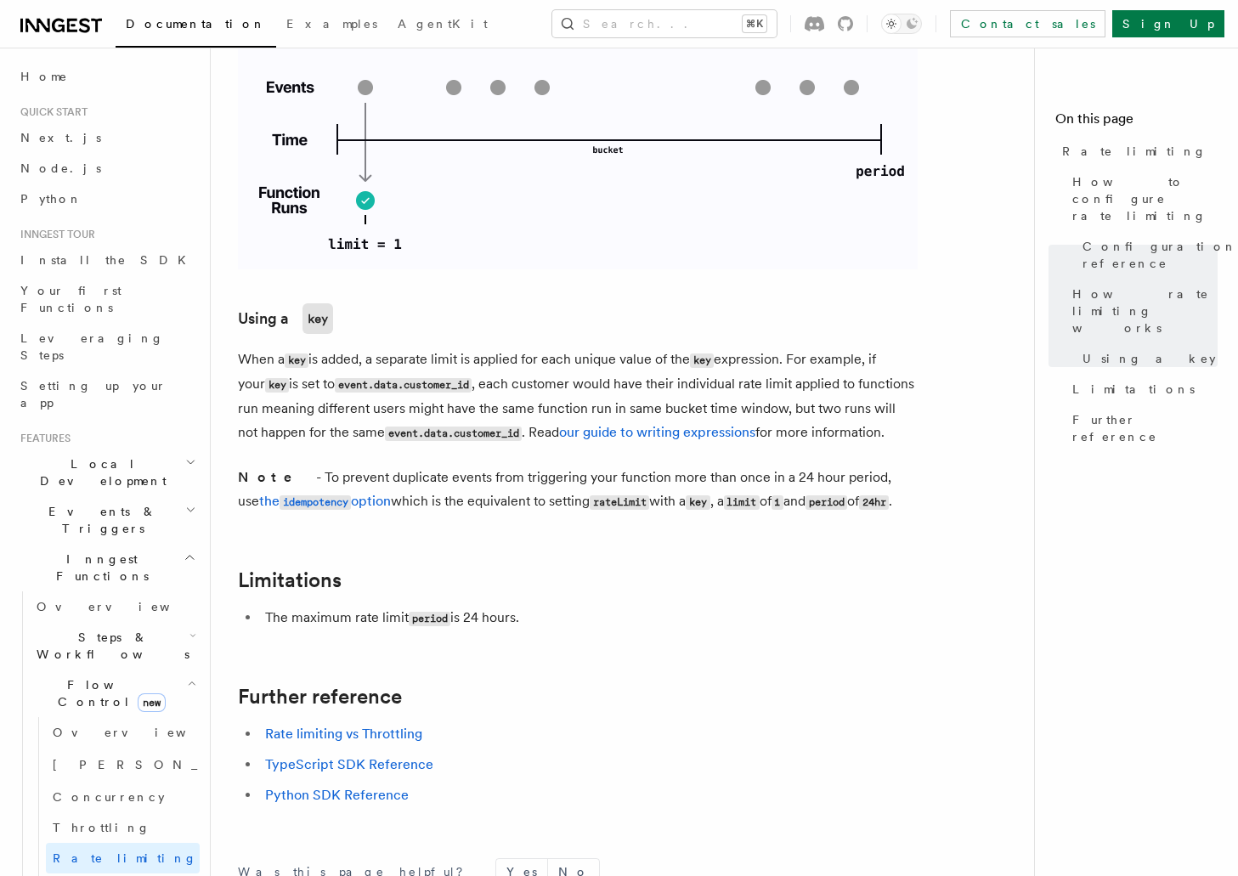
scroll to position [2565, 0]
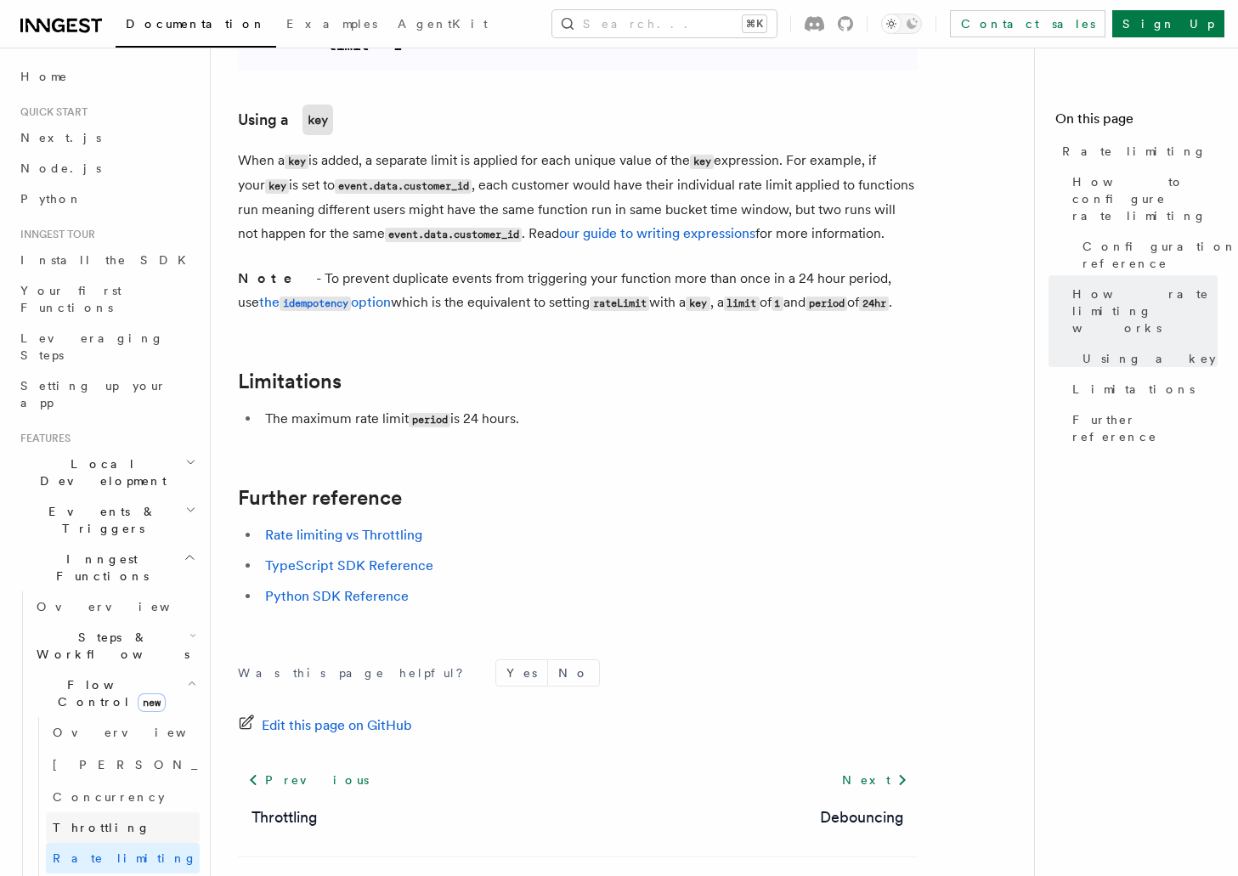
click at [111, 813] on link "Throttling" at bounding box center [123, 828] width 154 height 31
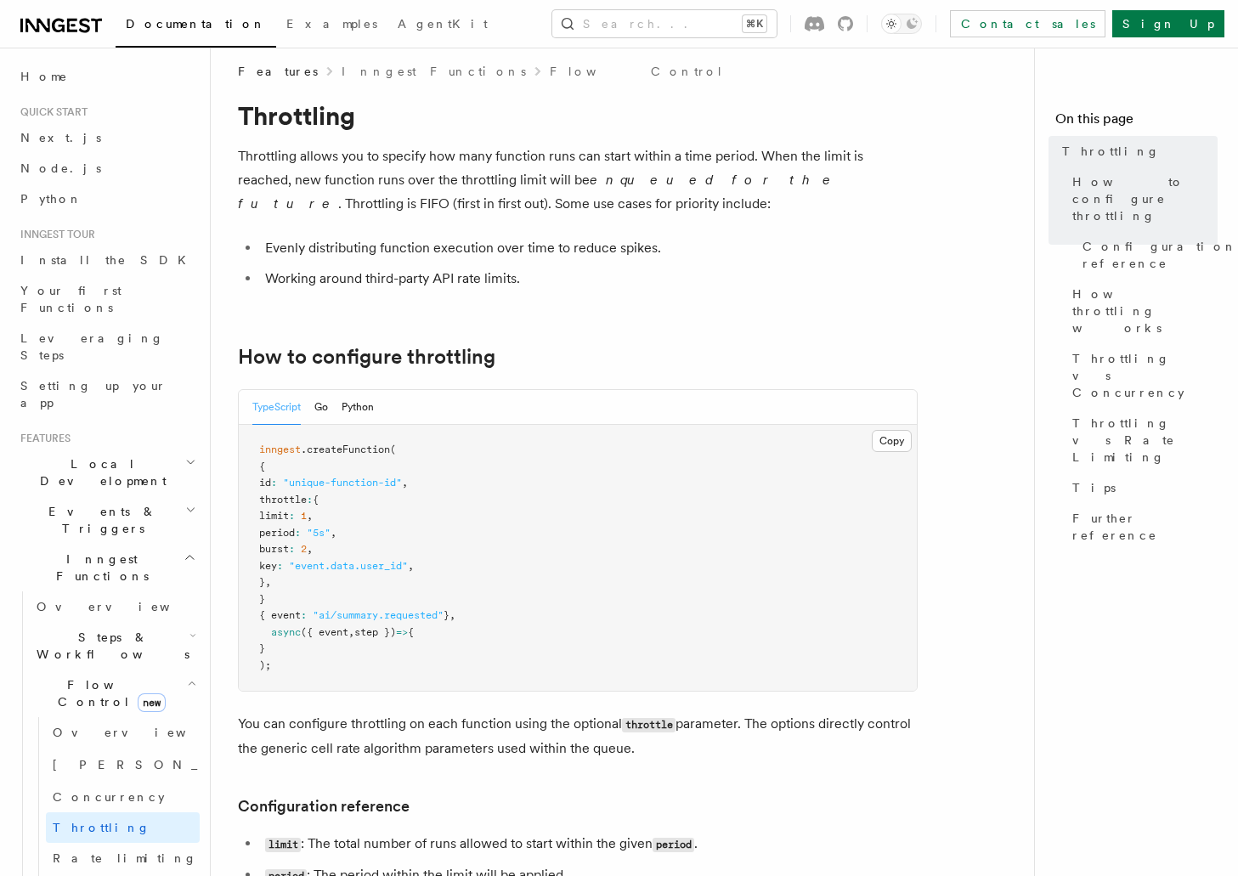
scroll to position [18, 0]
